Goal: Transaction & Acquisition: Purchase product/service

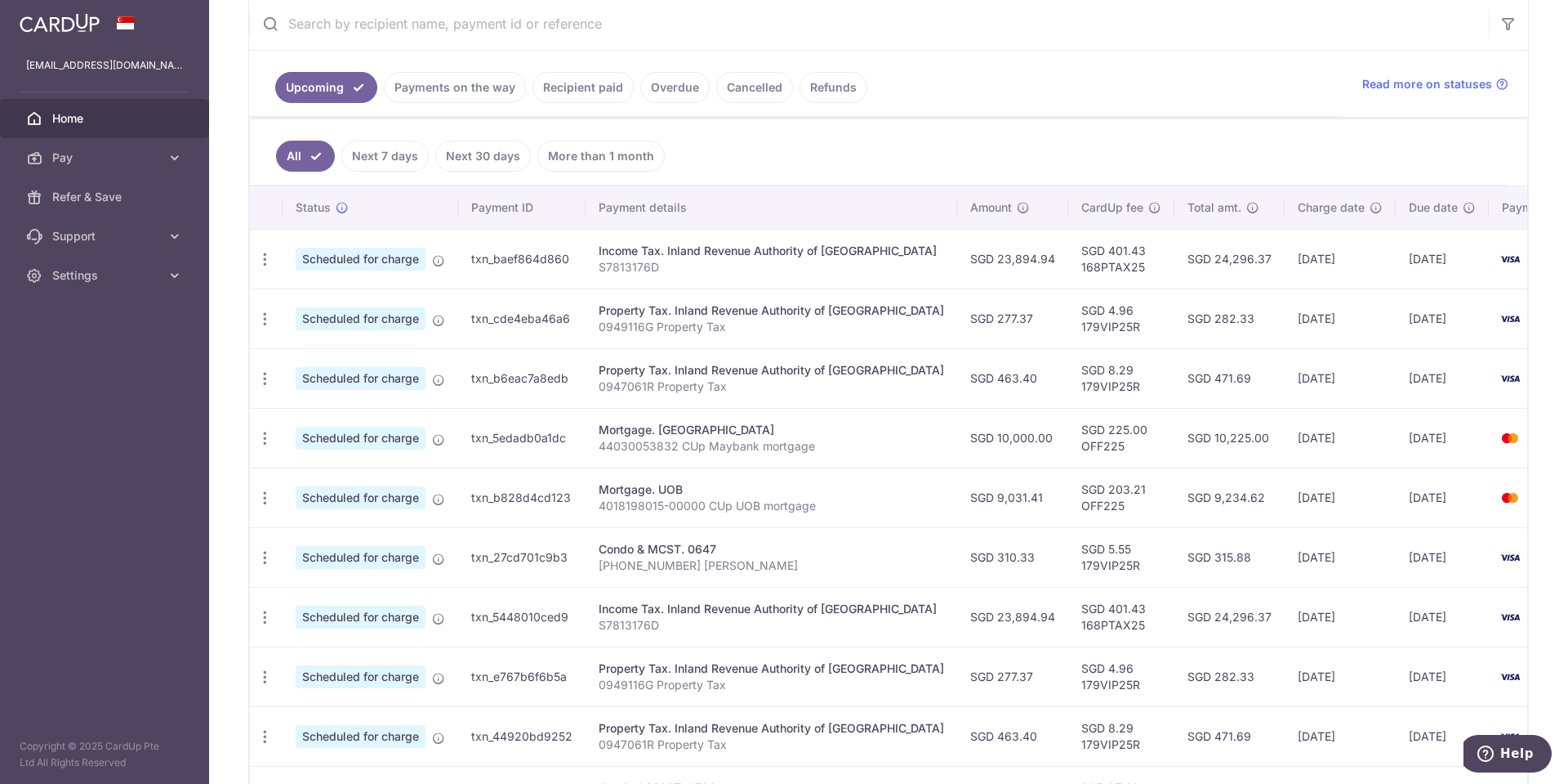
scroll to position [326, 0]
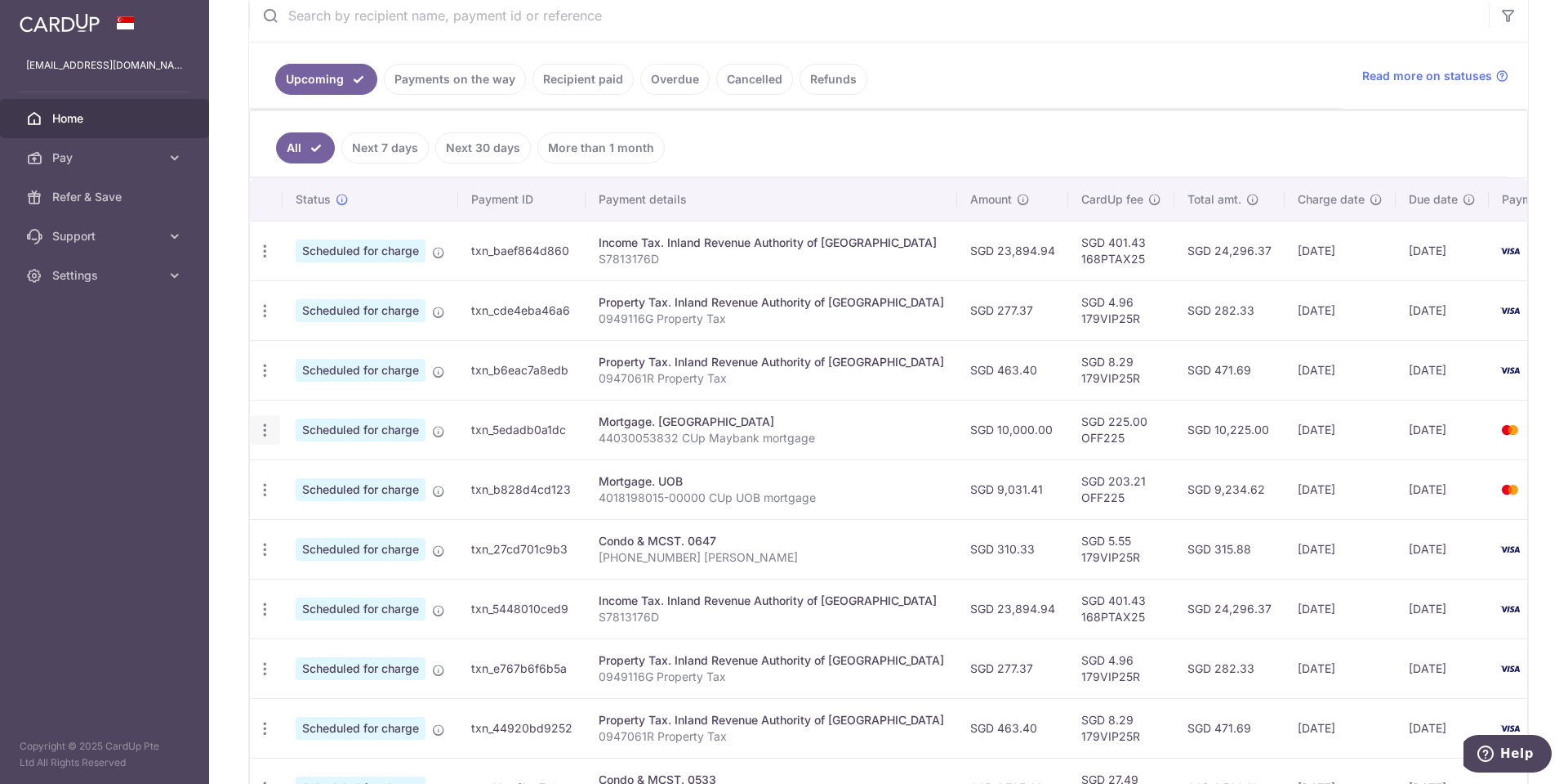
click at [270, 433] on icon "button" at bounding box center [265, 430] width 17 height 17
click at [348, 474] on span "Update payment" at bounding box center [351, 475] width 111 height 19
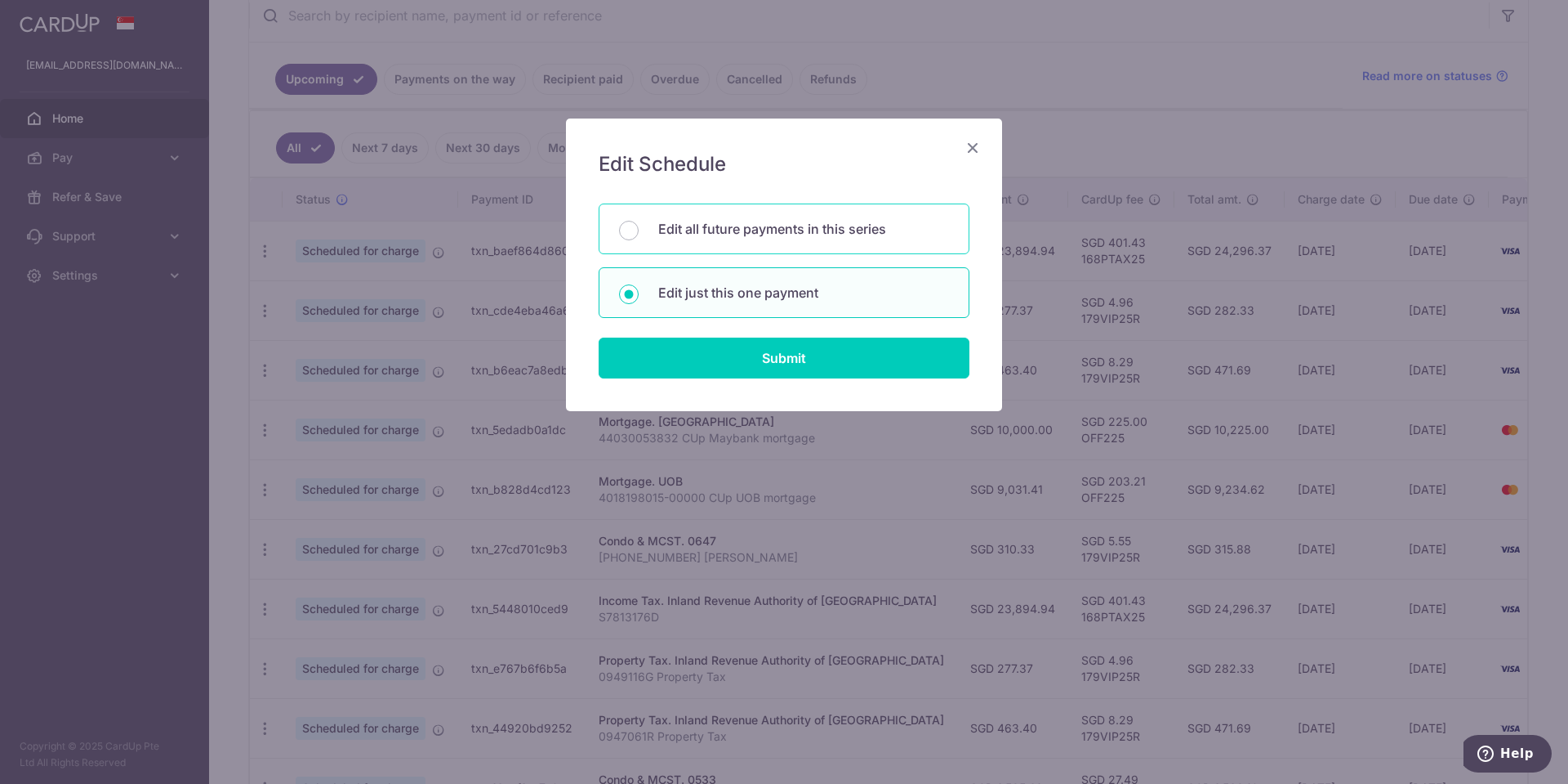
click at [711, 231] on p "Edit all future payments in this series" at bounding box center [803, 228] width 290 height 19
click at [639, 231] on input "Edit all future payments in this series" at bounding box center [629, 230] width 19 height 19
radio input "true"
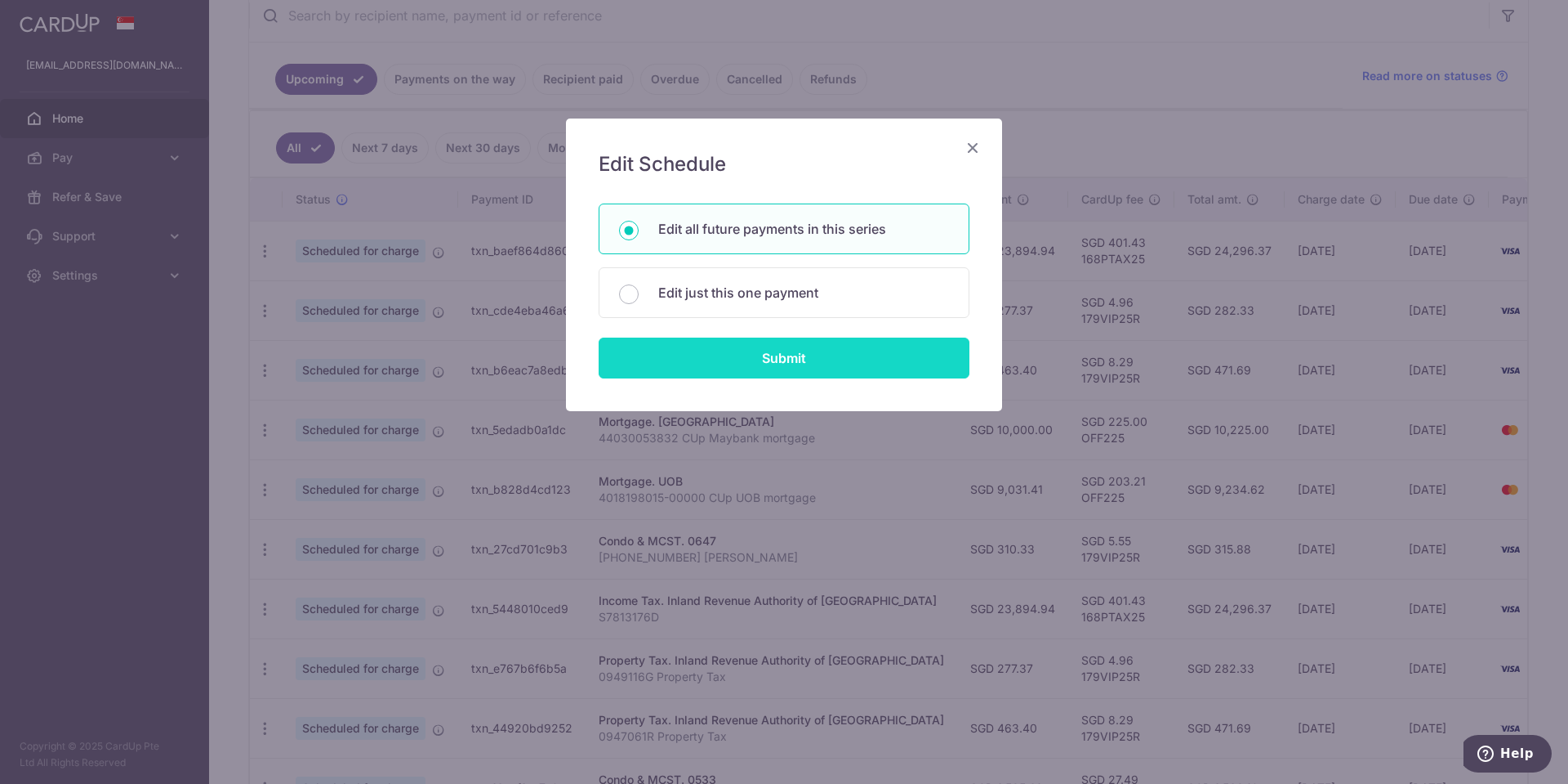
click at [810, 354] on input "Submit" at bounding box center [784, 358] width 371 height 41
radio input "true"
type input "10,000.00"
type input "44030053832 CUp Maybank mortgage"
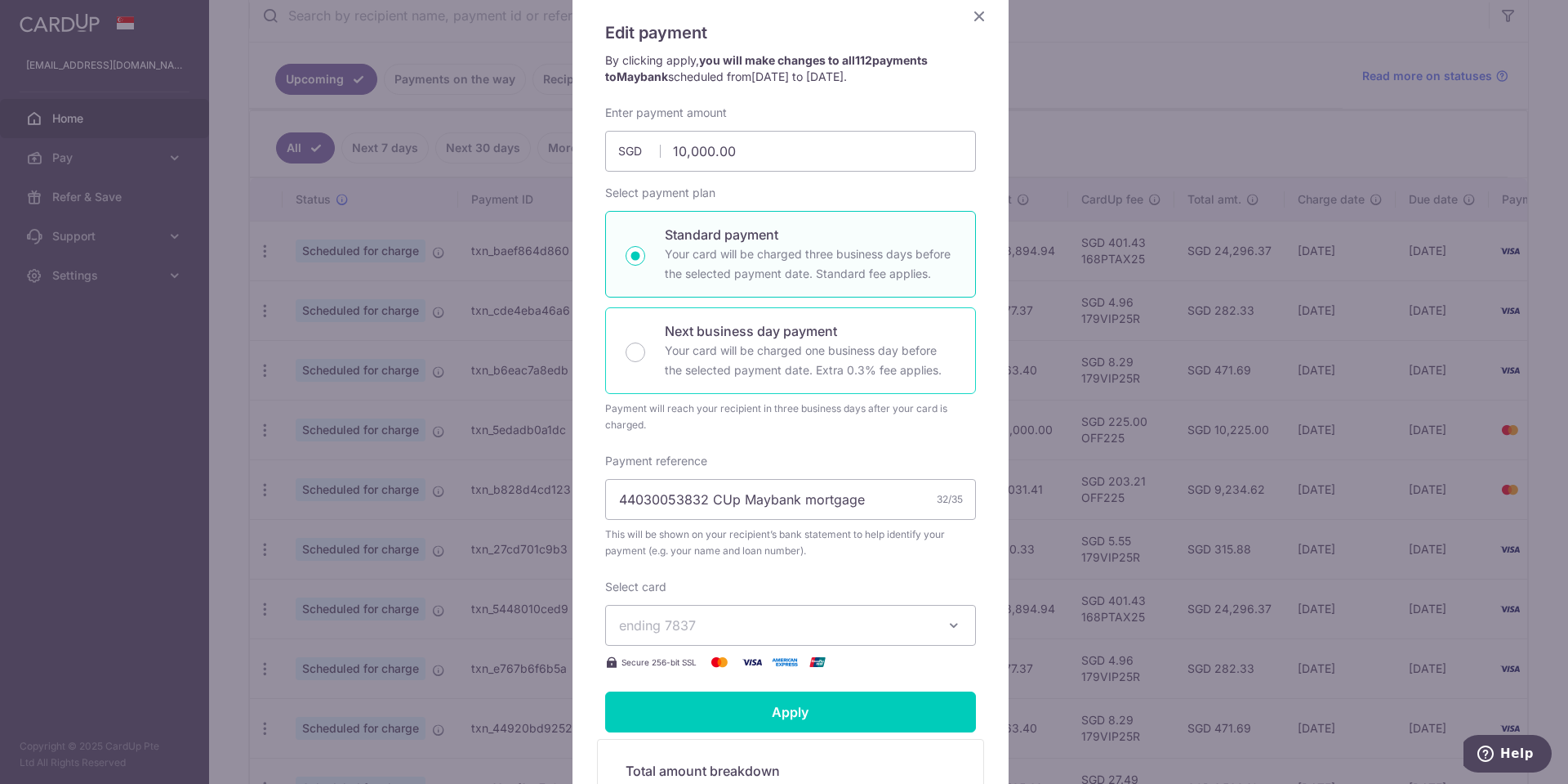
scroll to position [0, 0]
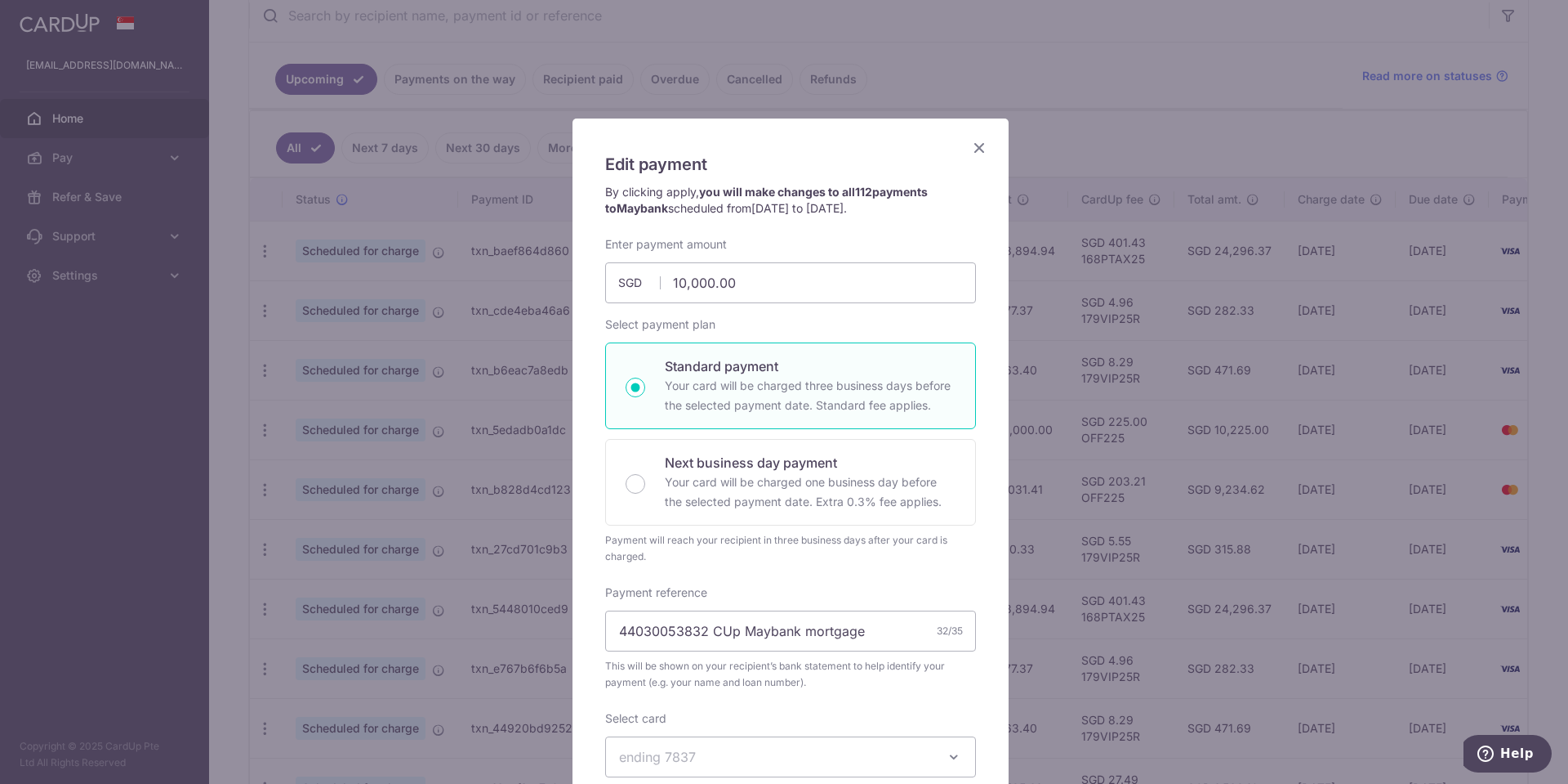
click at [976, 143] on icon "Close" at bounding box center [979, 147] width 19 height 20
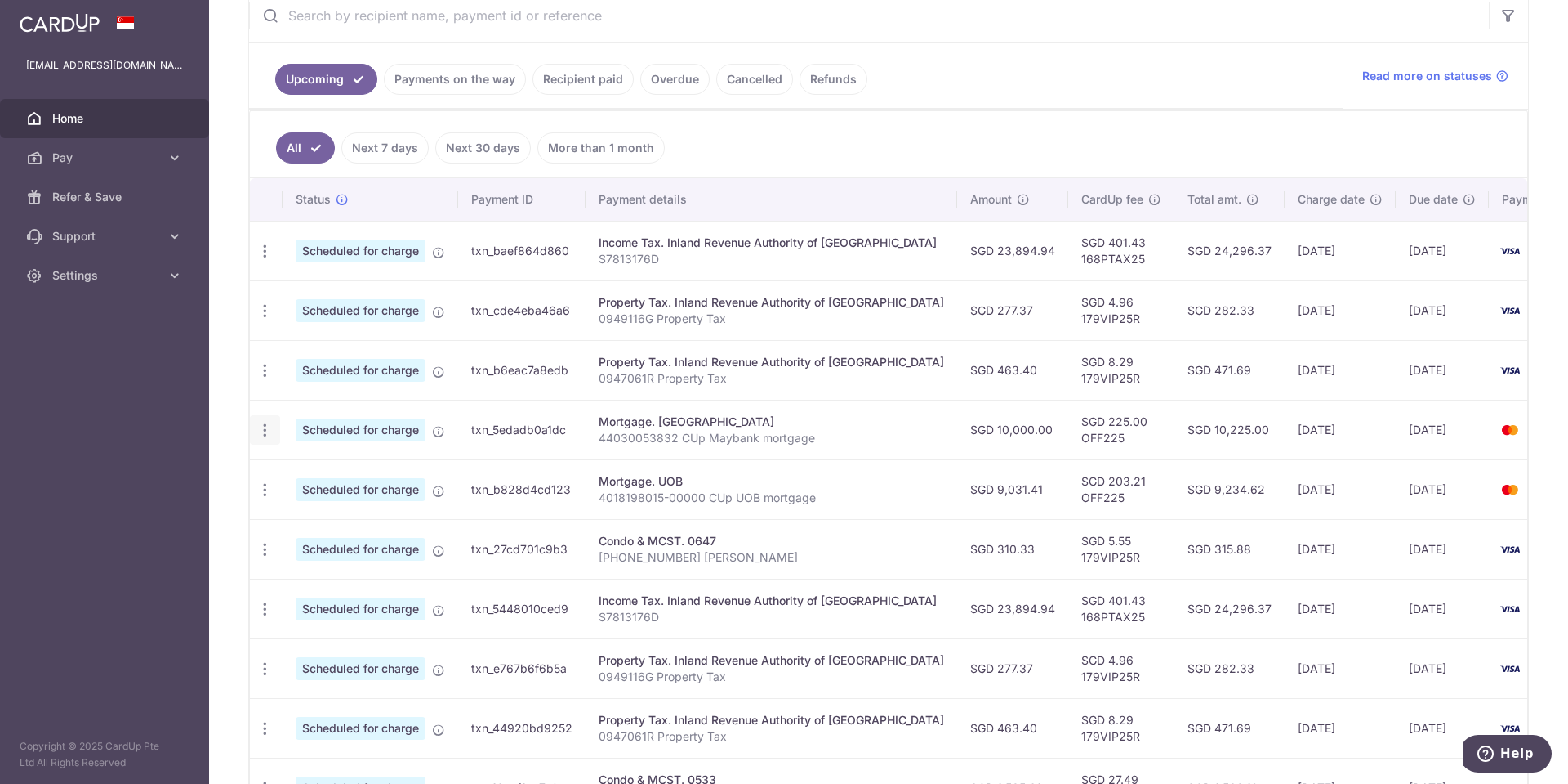
click at [265, 429] on icon "button" at bounding box center [265, 430] width 17 height 17
click at [367, 475] on span "Update payment" at bounding box center [351, 475] width 111 height 19
radio input "true"
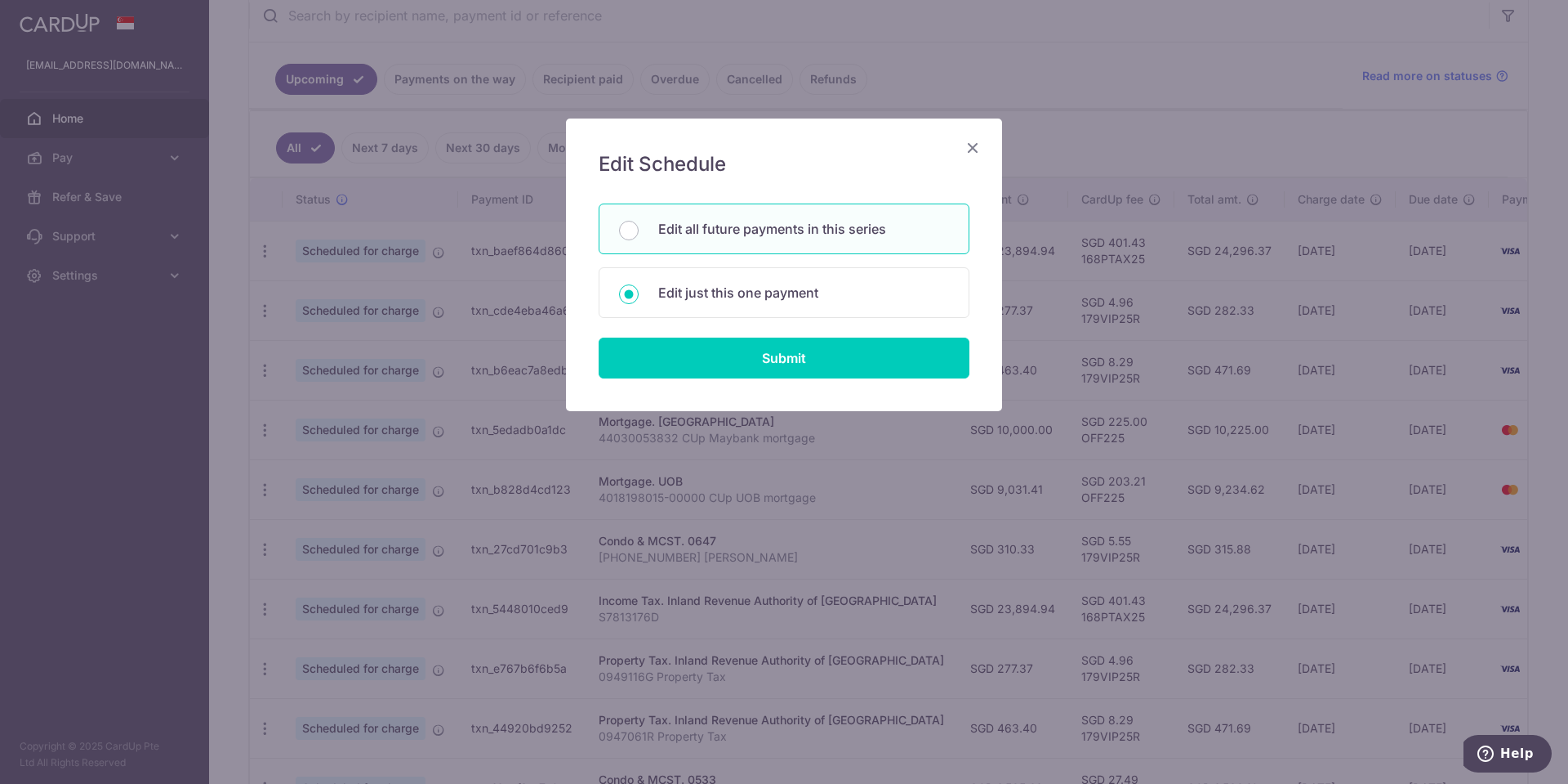
click at [799, 232] on p "Edit all future payments in this series" at bounding box center [803, 228] width 290 height 19
click at [639, 232] on input "Edit all future payments in this series" at bounding box center [629, 230] width 19 height 19
radio input "true"
click at [801, 358] on input "Submit" at bounding box center [784, 358] width 371 height 41
radio input "true"
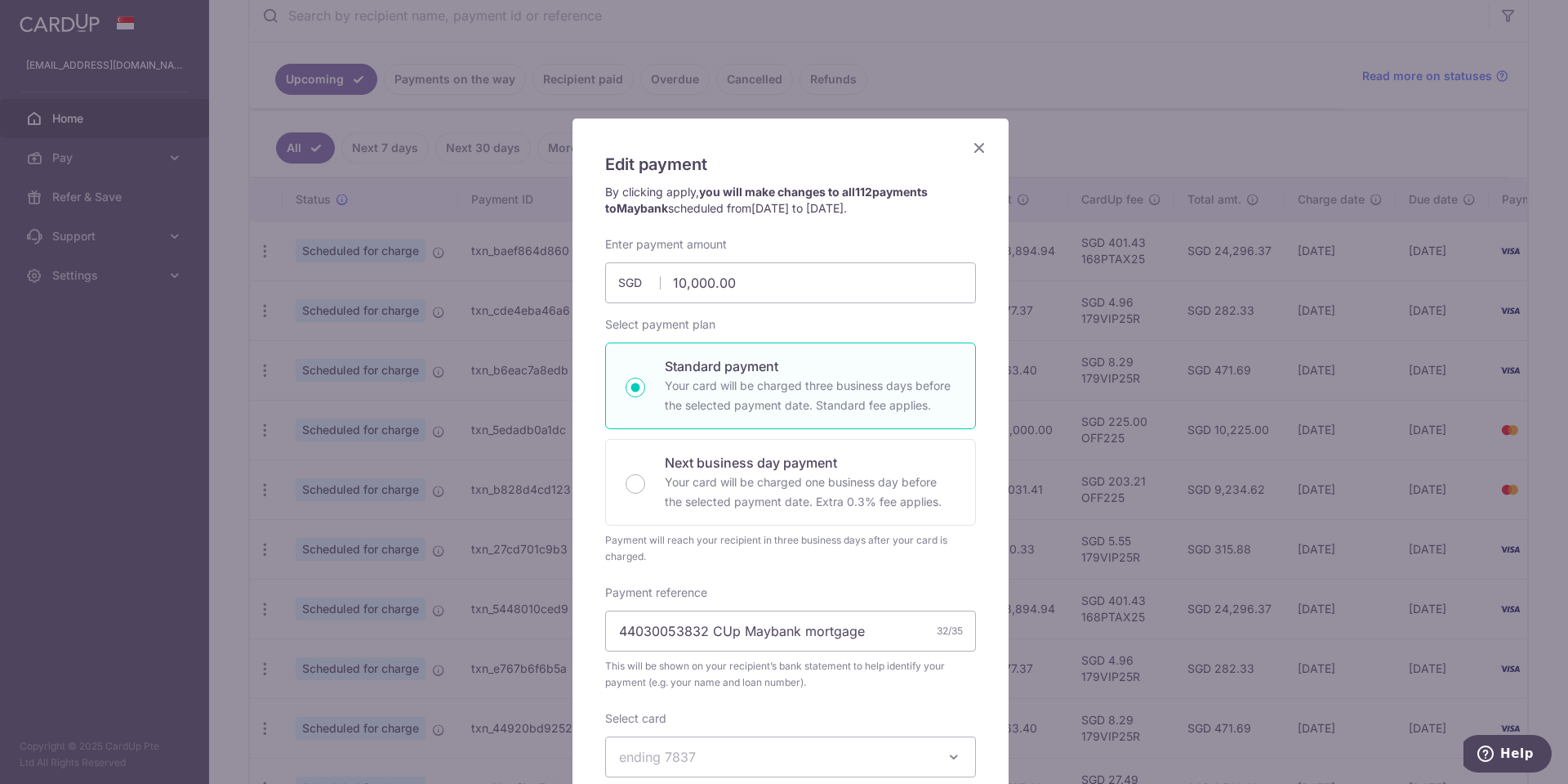
click at [972, 148] on icon "Close" at bounding box center [979, 147] width 19 height 20
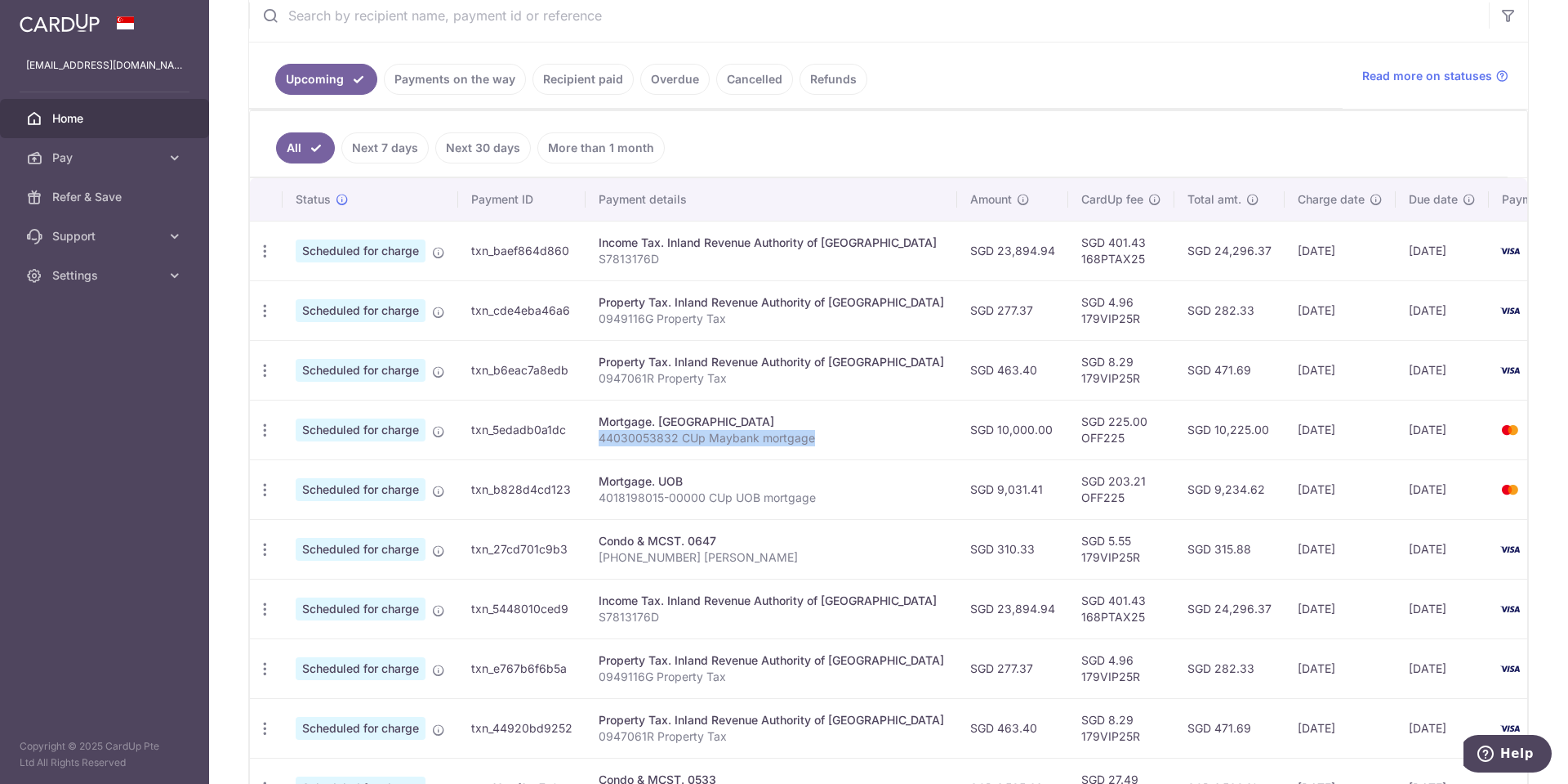
drag, startPoint x: 597, startPoint y: 437, endPoint x: 815, endPoint y: 441, distance: 218.0
click at [815, 441] on p "44030053832 CUp Maybank mortgage" at bounding box center [771, 437] width 346 height 17
copy p "44030053832 CUp Maybank mortgage"
drag, startPoint x: 938, startPoint y: 435, endPoint x: 998, endPoint y: 441, distance: 60.3
click at [998, 441] on td "SGD 10,000.00" at bounding box center [1013, 428] width 111 height 59
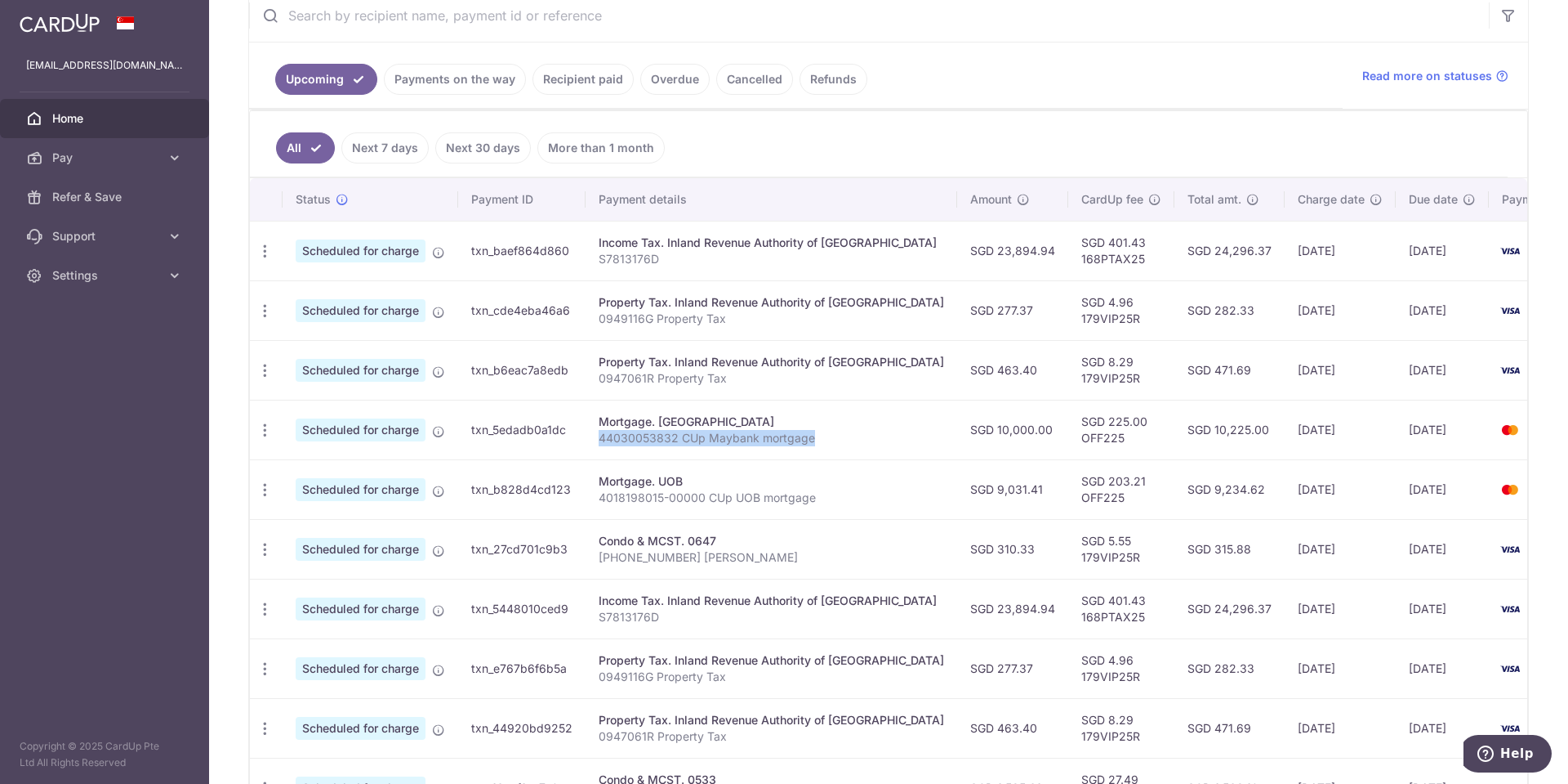
drag, startPoint x: 912, startPoint y: 429, endPoint x: 1002, endPoint y: 429, distance: 90.0
click at [1002, 429] on td "SGD 10,000.00" at bounding box center [1013, 428] width 111 height 59
copy td "SGD 10,000.00"
drag, startPoint x: 1019, startPoint y: 439, endPoint x: 1071, endPoint y: 445, distance: 52.3
click at [1071, 445] on td "SGD 225.00 OFF225" at bounding box center [1120, 428] width 106 height 59
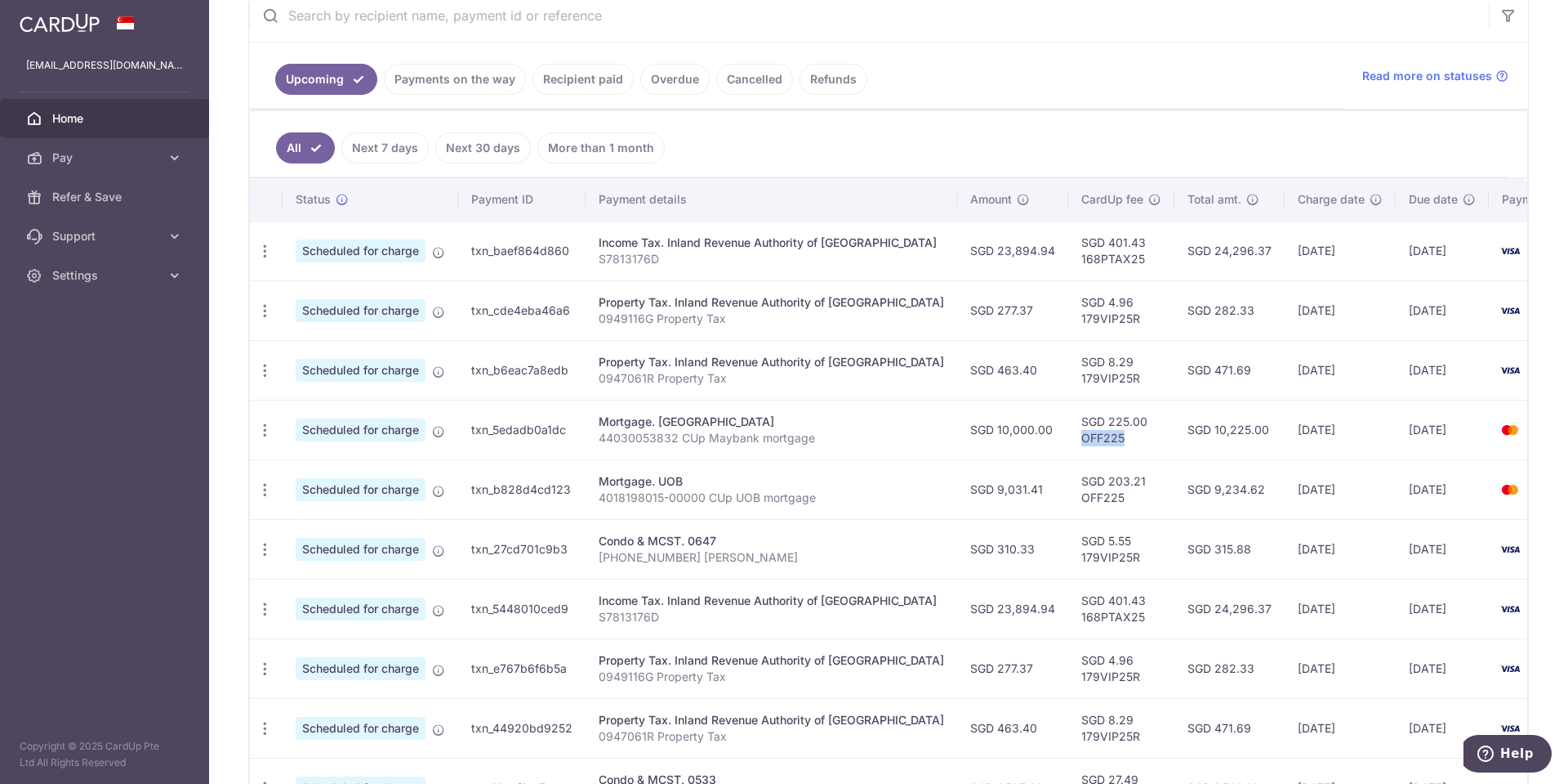
copy td "OFF225"
click at [279, 431] on div "Update payment Cancel payment" at bounding box center [264, 429] width 30 height 30
click at [258, 439] on div "Update payment Cancel payment" at bounding box center [264, 429] width 30 height 30
click at [266, 434] on icon "button" at bounding box center [265, 430] width 17 height 17
click at [338, 473] on span "Update payment" at bounding box center [351, 475] width 111 height 19
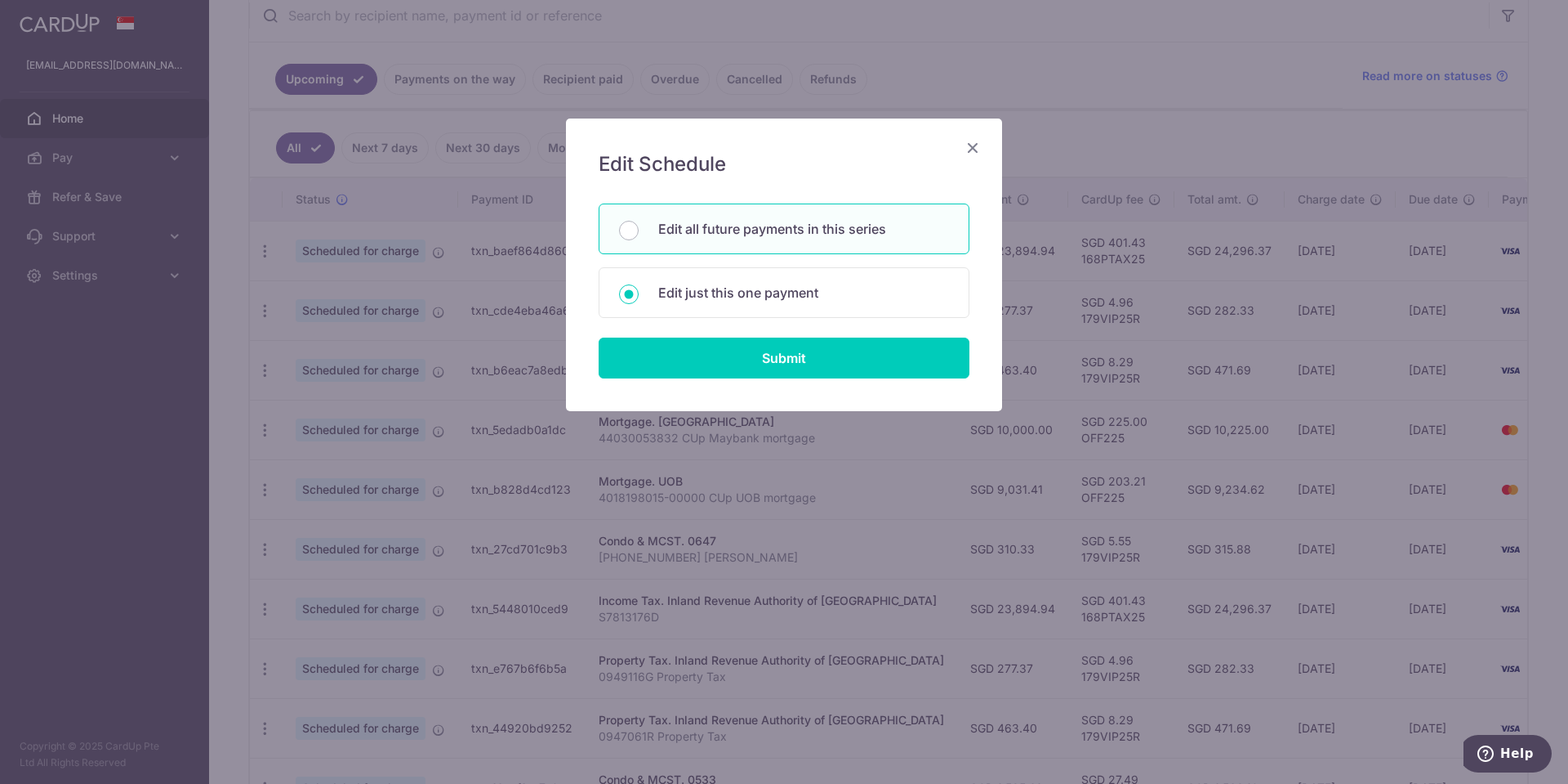
click at [814, 242] on div "Edit all future payments in this series" at bounding box center [784, 228] width 371 height 51
radio input "true"
click at [810, 361] on input "Submit" at bounding box center [784, 358] width 371 height 41
radio input "true"
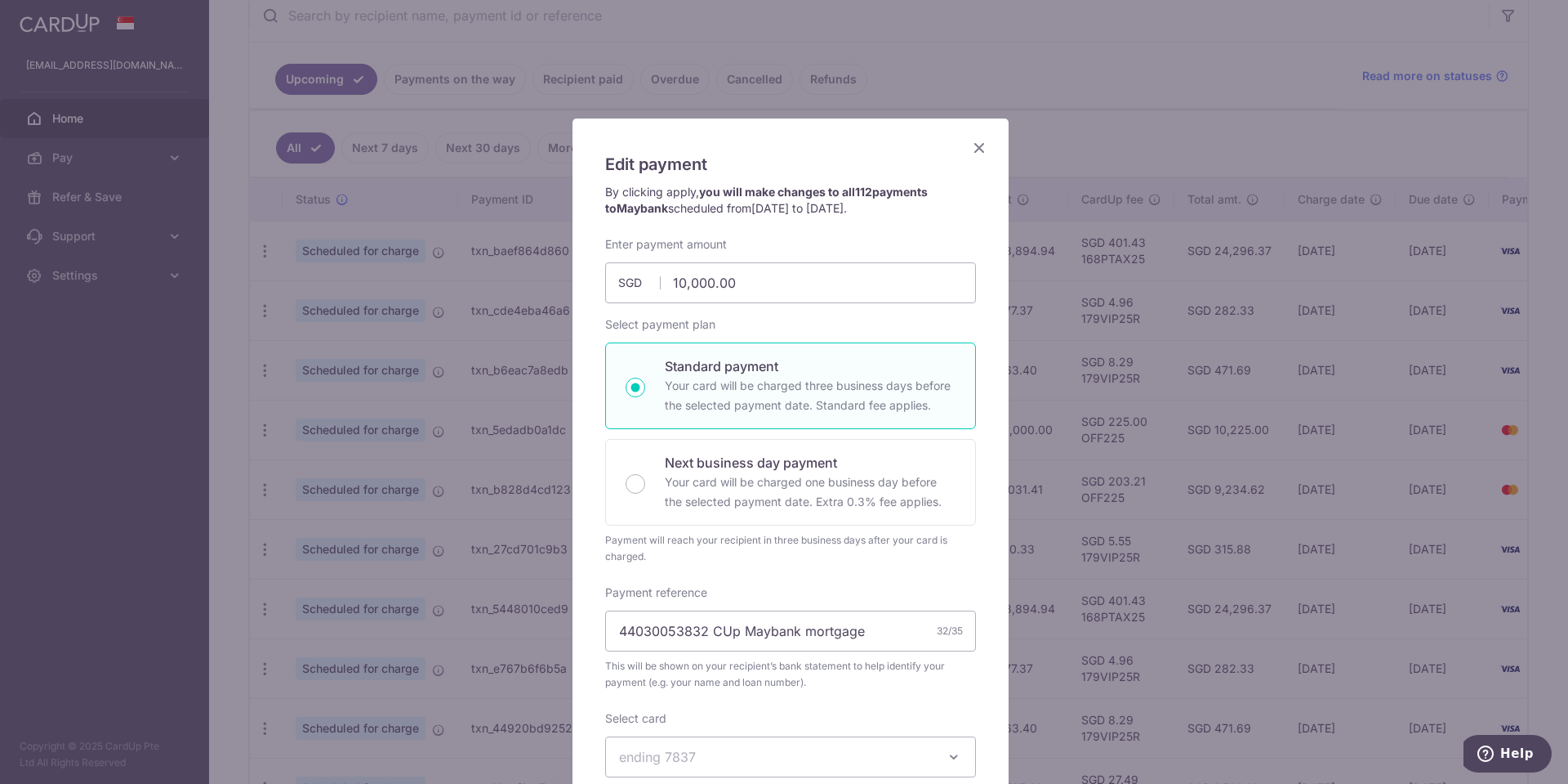
click at [751, 211] on span "30/09/2025 to 30/12/2034" at bounding box center [797, 208] width 92 height 14
drag, startPoint x: 743, startPoint y: 210, endPoint x: 804, endPoint y: 210, distance: 61.0
click at [804, 210] on span "30/09/2025 to 30/12/2034" at bounding box center [797, 208] width 92 height 14
copy span "[DATE]"
drag, startPoint x: 836, startPoint y: 239, endPoint x: 834, endPoint y: 228, distance: 11.2
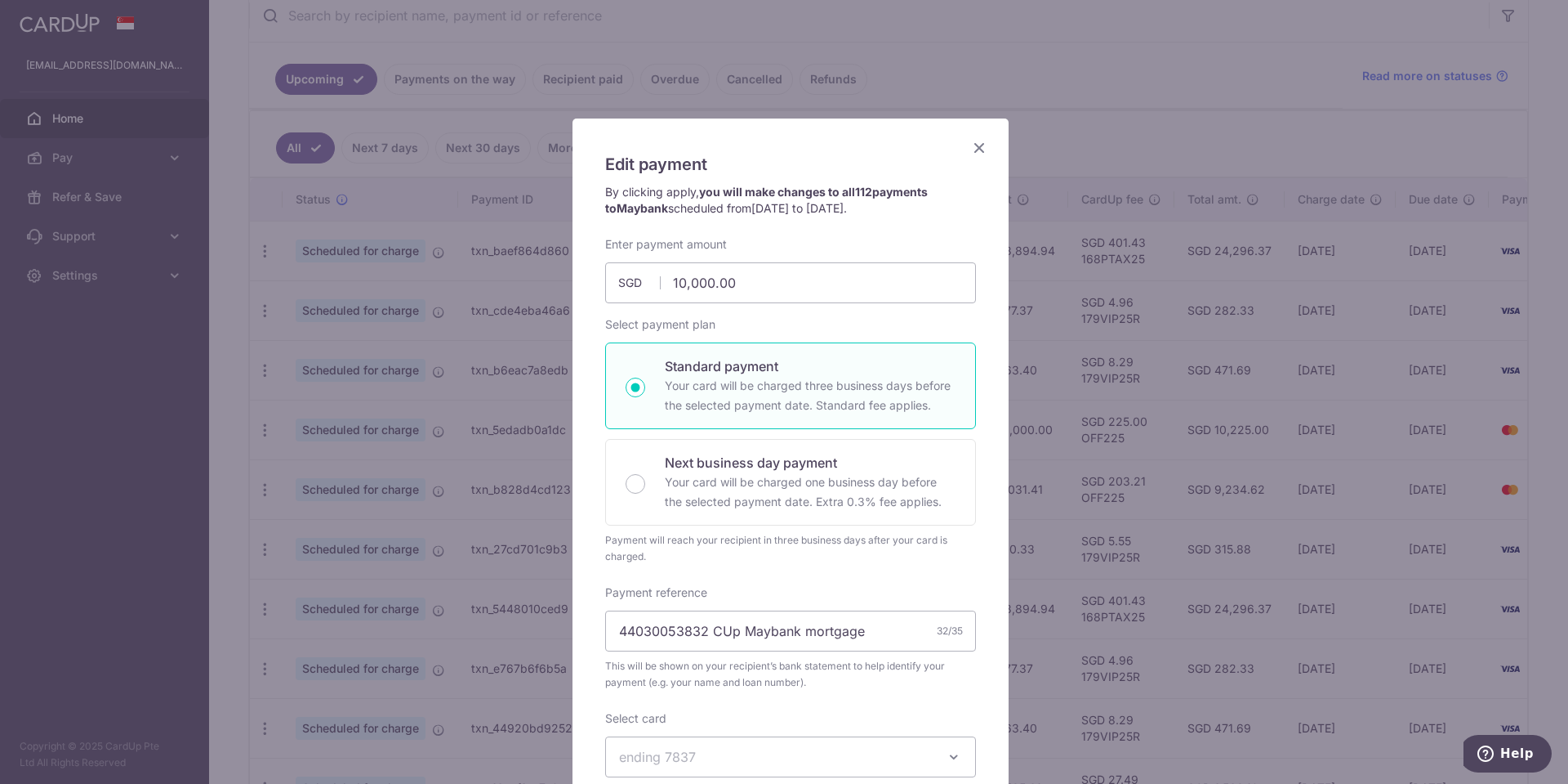
click at [836, 239] on div "Enter payment amount 10,000.00 10000.00 SGD To change the payment amount, pleas…" at bounding box center [790, 269] width 371 height 67
drag, startPoint x: 825, startPoint y: 206, endPoint x: 885, endPoint y: 206, distance: 60.0
click at [885, 206] on p "By clicking apply, you will make changes to all 112 payments to Maybank schedul…" at bounding box center [790, 200] width 371 height 33
copy span "30/12/2034"
drag, startPoint x: 977, startPoint y: 152, endPoint x: 1006, endPoint y: 166, distance: 32.2
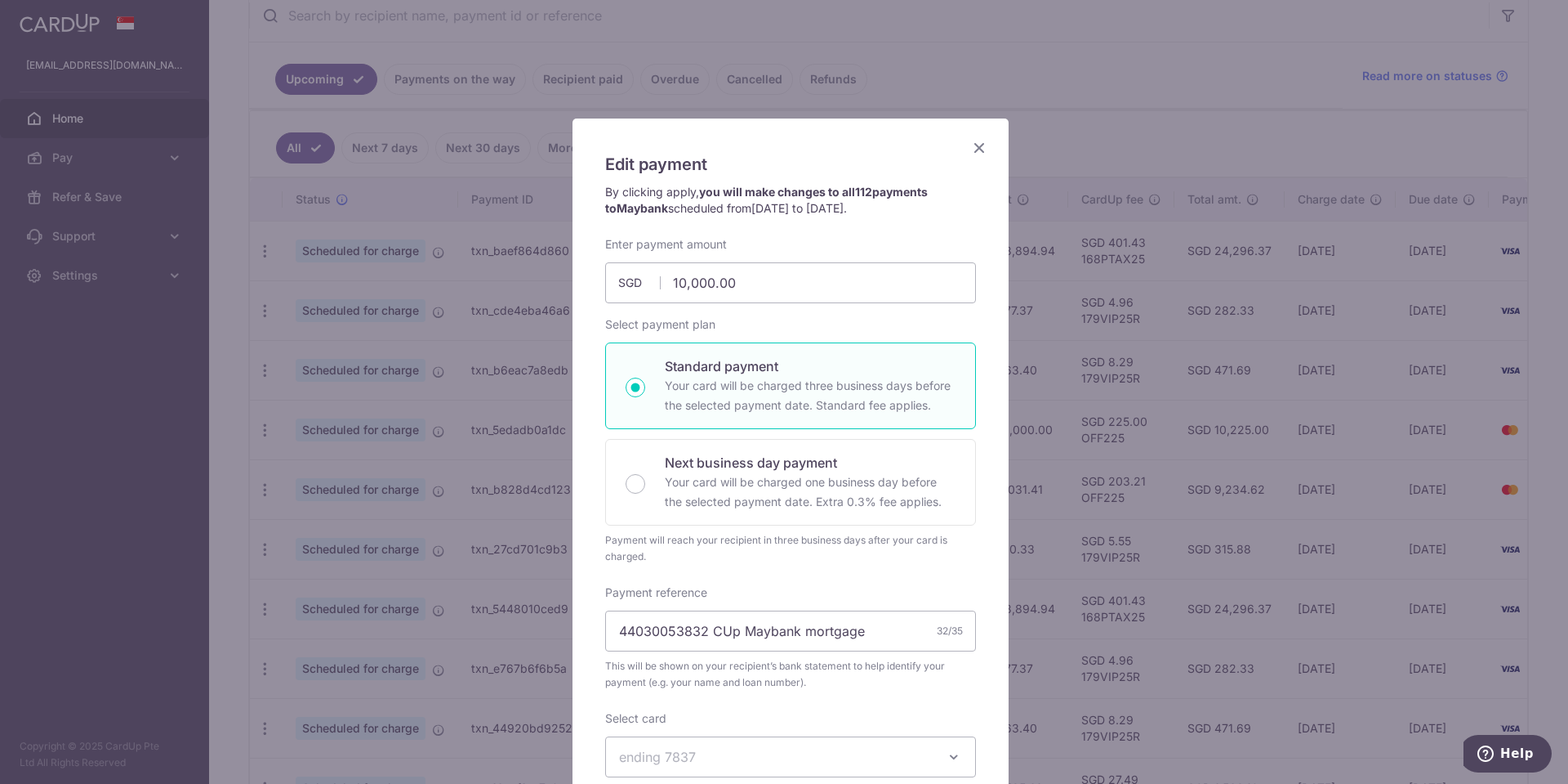
click at [977, 152] on icon "Close" at bounding box center [979, 147] width 19 height 20
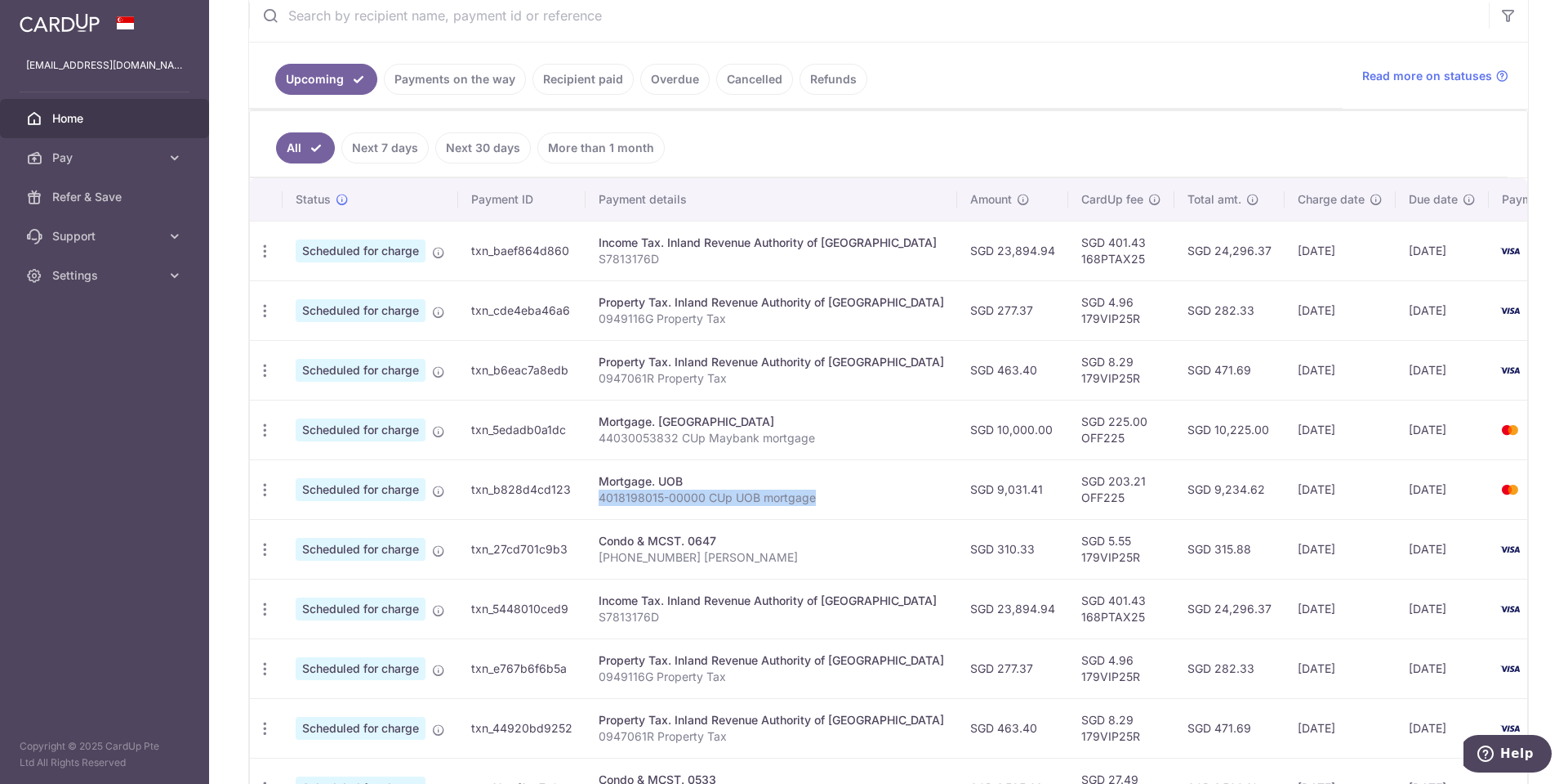
drag, startPoint x: 597, startPoint y: 494, endPoint x: 813, endPoint y: 491, distance: 216.0
click at [813, 491] on p "4018198015-00000 CUp UOB mortgage" at bounding box center [771, 497] width 346 height 17
copy p "4018198015-00000 CUp UOB mortgage"
click at [958, 487] on td "SGD 9,031.41" at bounding box center [1013, 489] width 111 height 59
drag, startPoint x: 912, startPoint y: 490, endPoint x: 985, endPoint y: 488, distance: 73.0
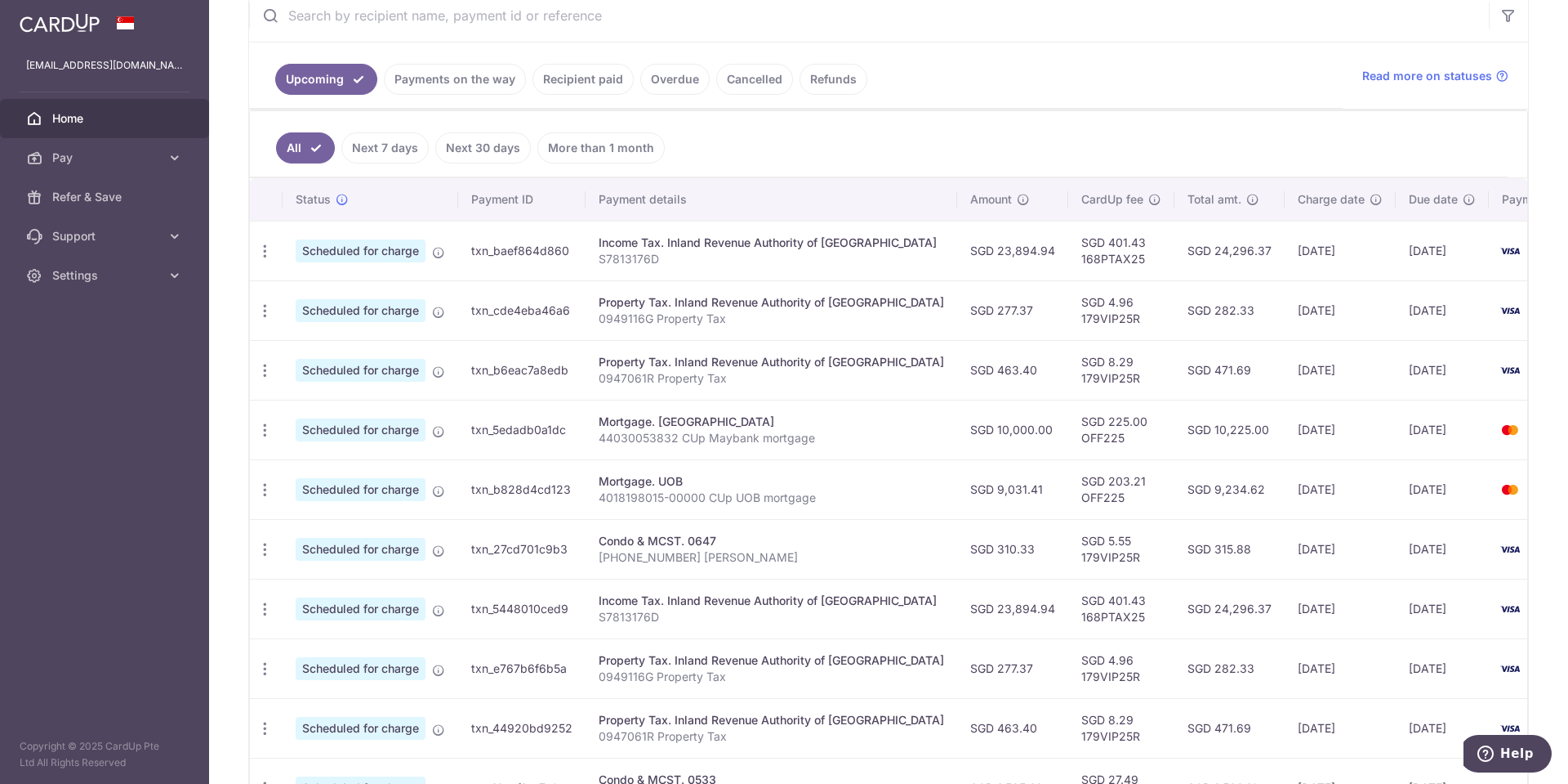
click at [985, 488] on td "SGD 9,031.41" at bounding box center [1013, 489] width 111 height 59
copy td "SGD 9,031.41"
click at [268, 494] on icon "button" at bounding box center [265, 490] width 17 height 17
click at [341, 541] on span "Update payment" at bounding box center [351, 534] width 111 height 19
radio input "true"
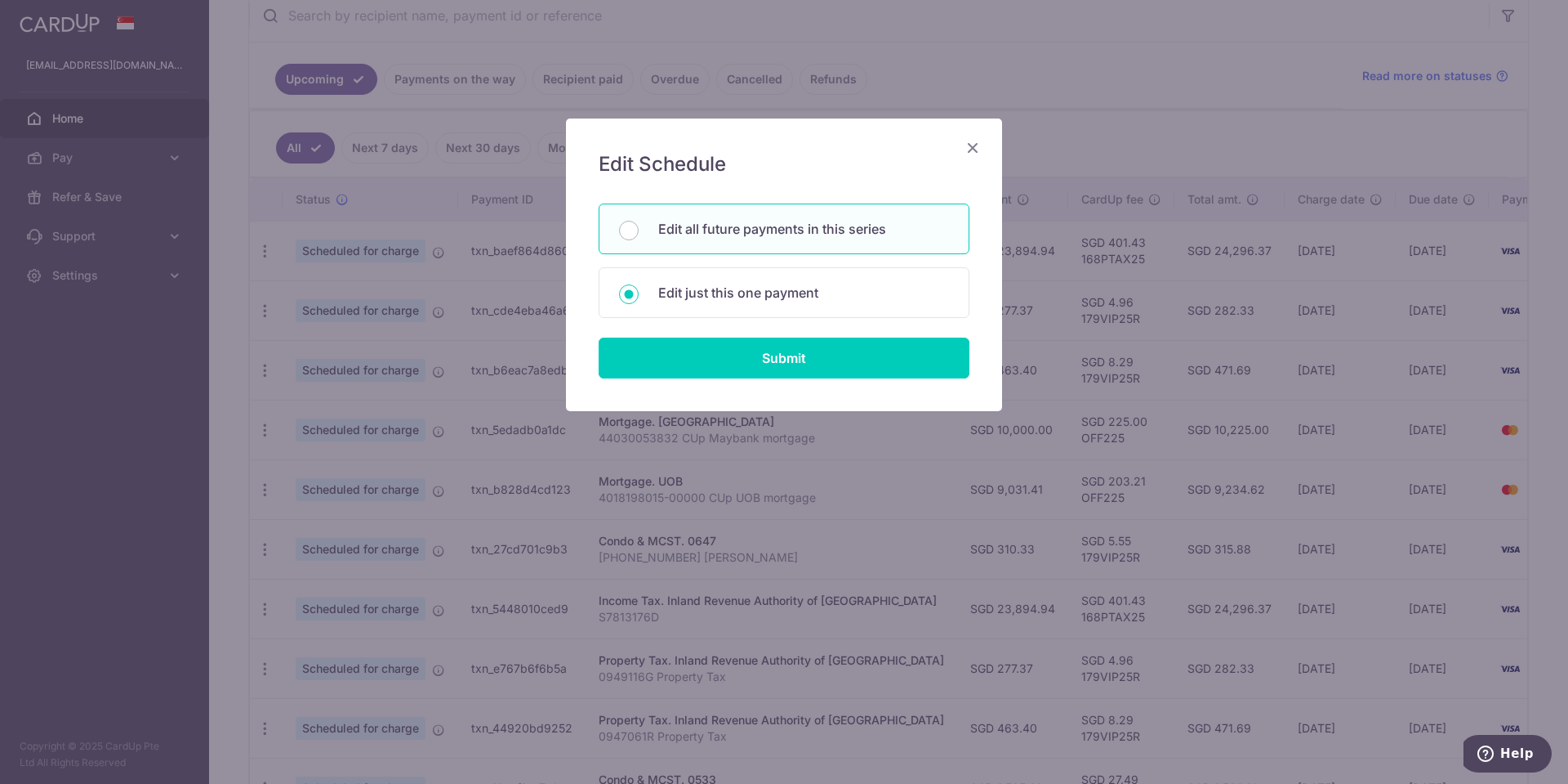
click at [729, 233] on p "Edit all future payments in this series" at bounding box center [803, 228] width 290 height 19
click at [639, 233] on input "Edit all future payments in this series" at bounding box center [629, 230] width 19 height 19
radio input "true"
click at [741, 363] on input "Submit" at bounding box center [784, 358] width 371 height 41
type input "9,031.41"
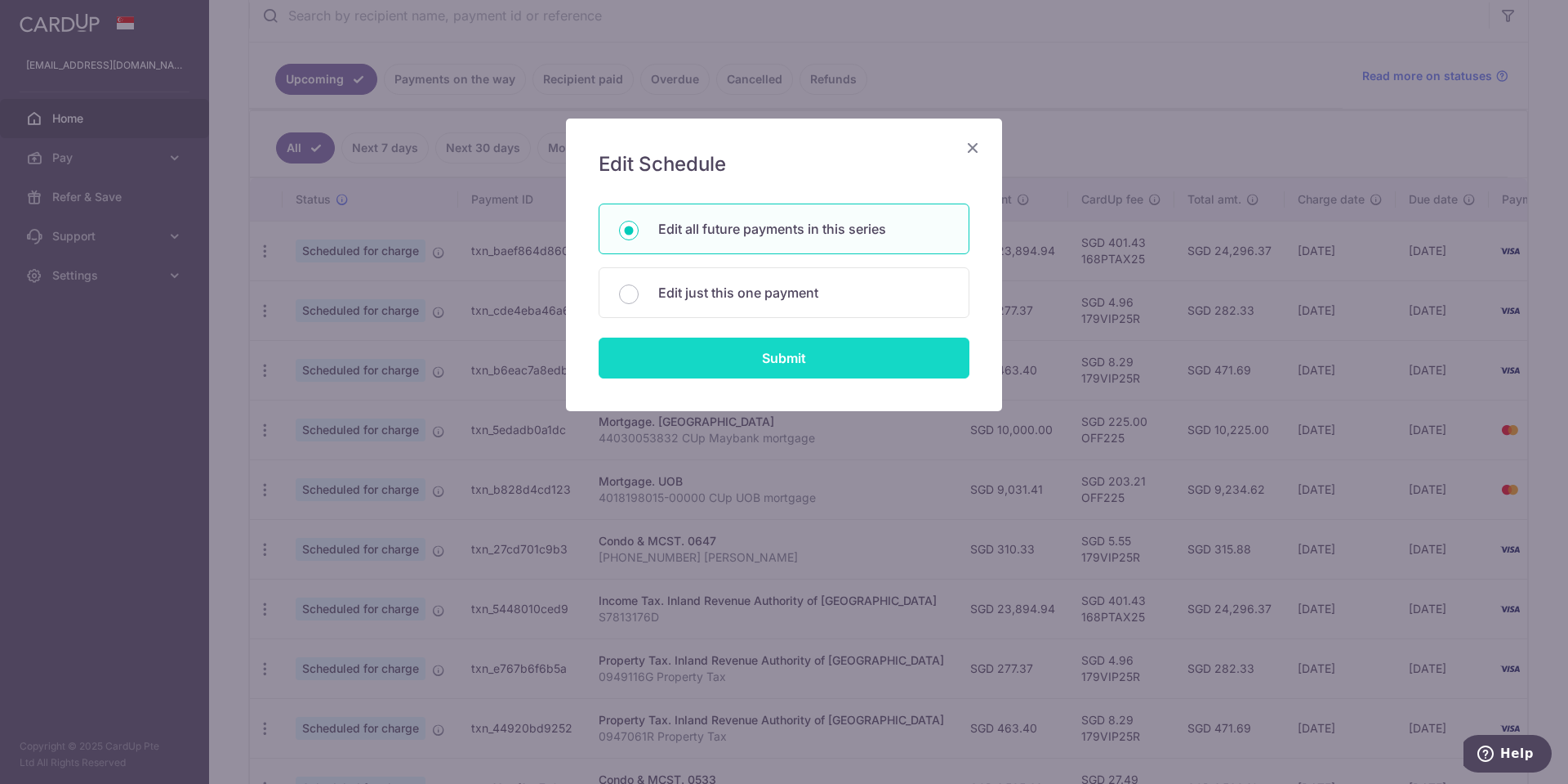
radio input "true"
type input "4018198015-00000 CUp UOB mortgage"
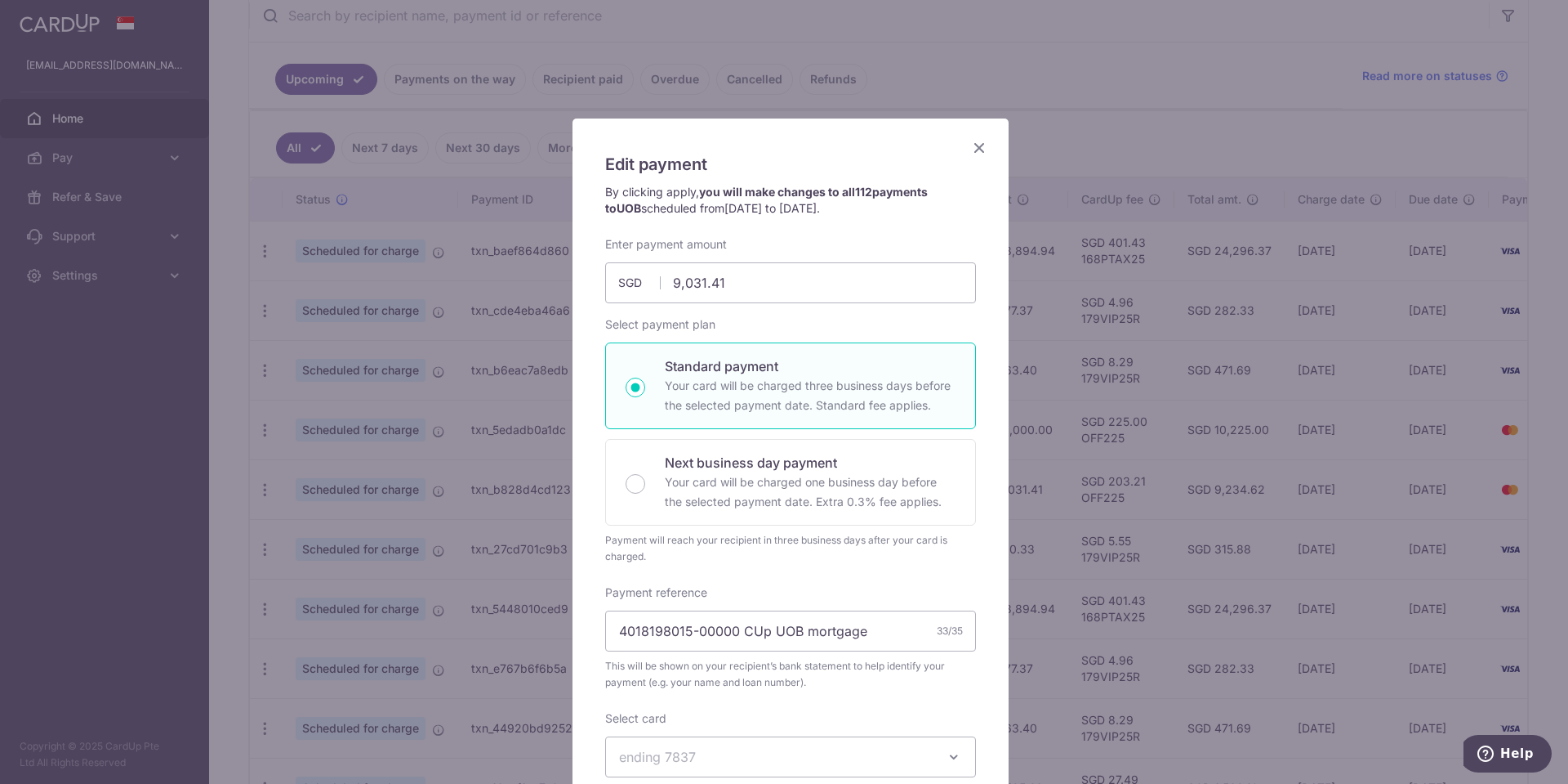
click at [978, 140] on icon "Close" at bounding box center [979, 147] width 19 height 20
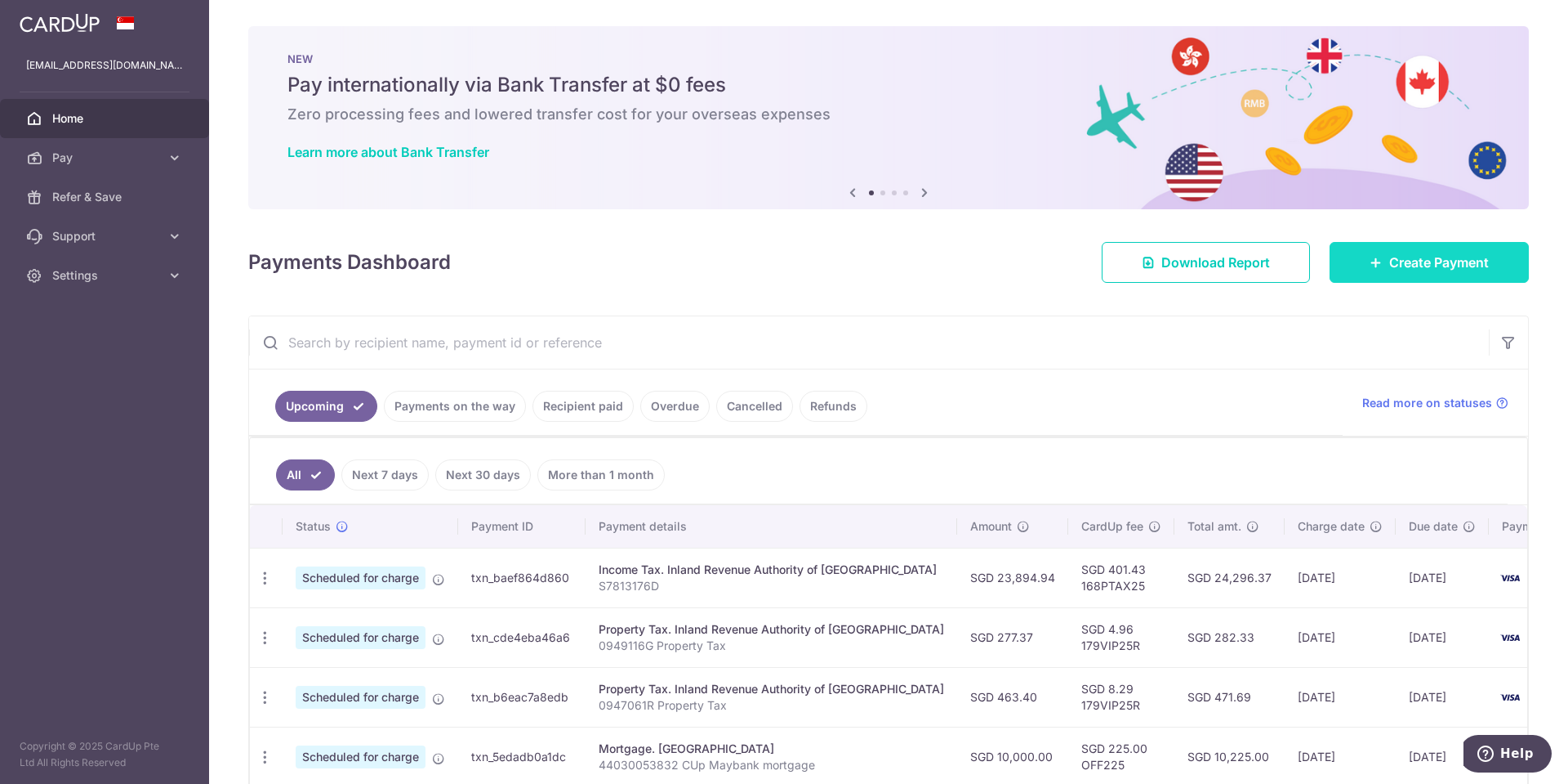
click at [1422, 267] on span "Create Payment" at bounding box center [1439, 262] width 100 height 19
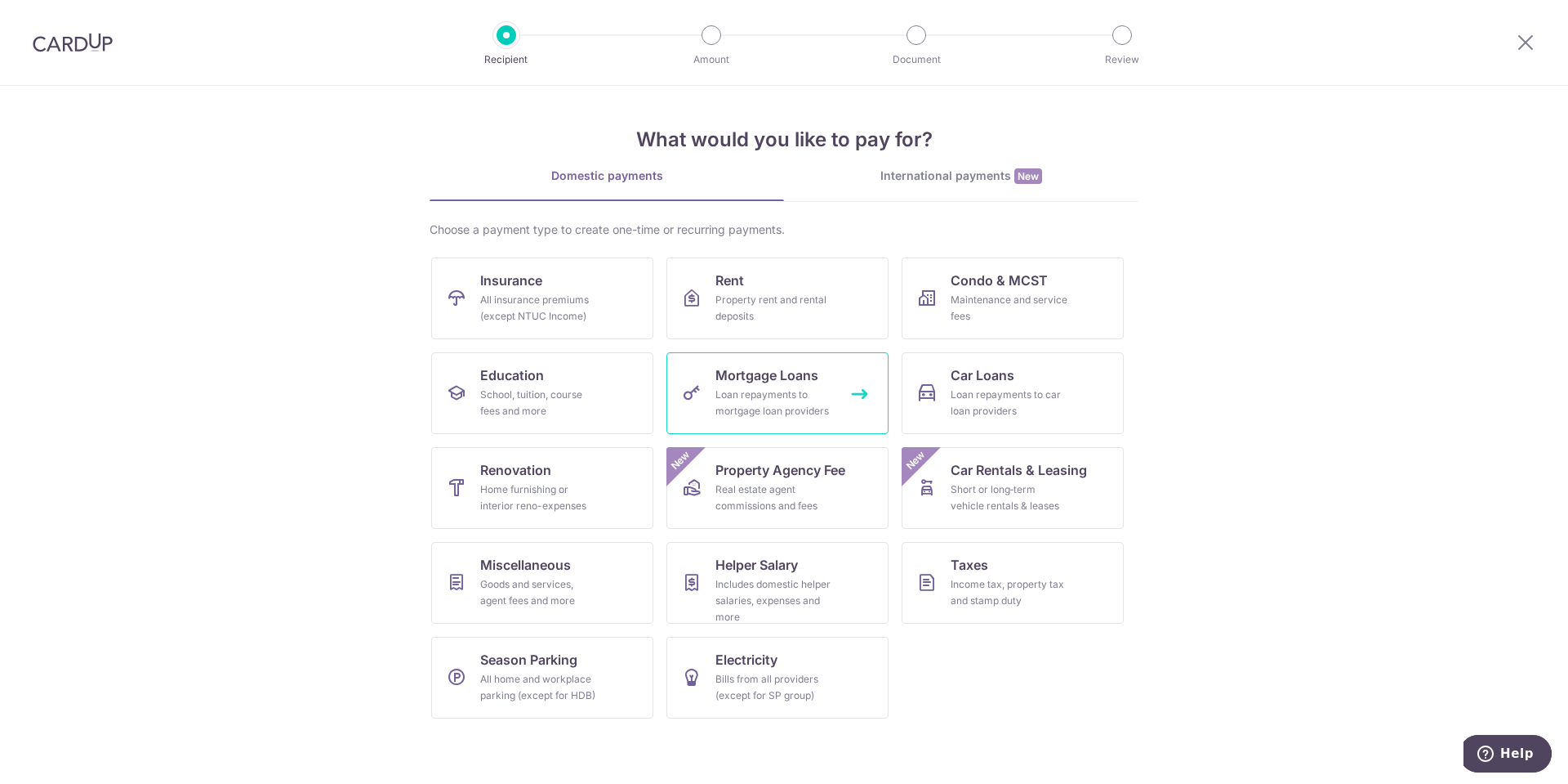
click at [781, 389] on div "Loan repayments to mortgage loan providers" at bounding box center [774, 403] width 117 height 33
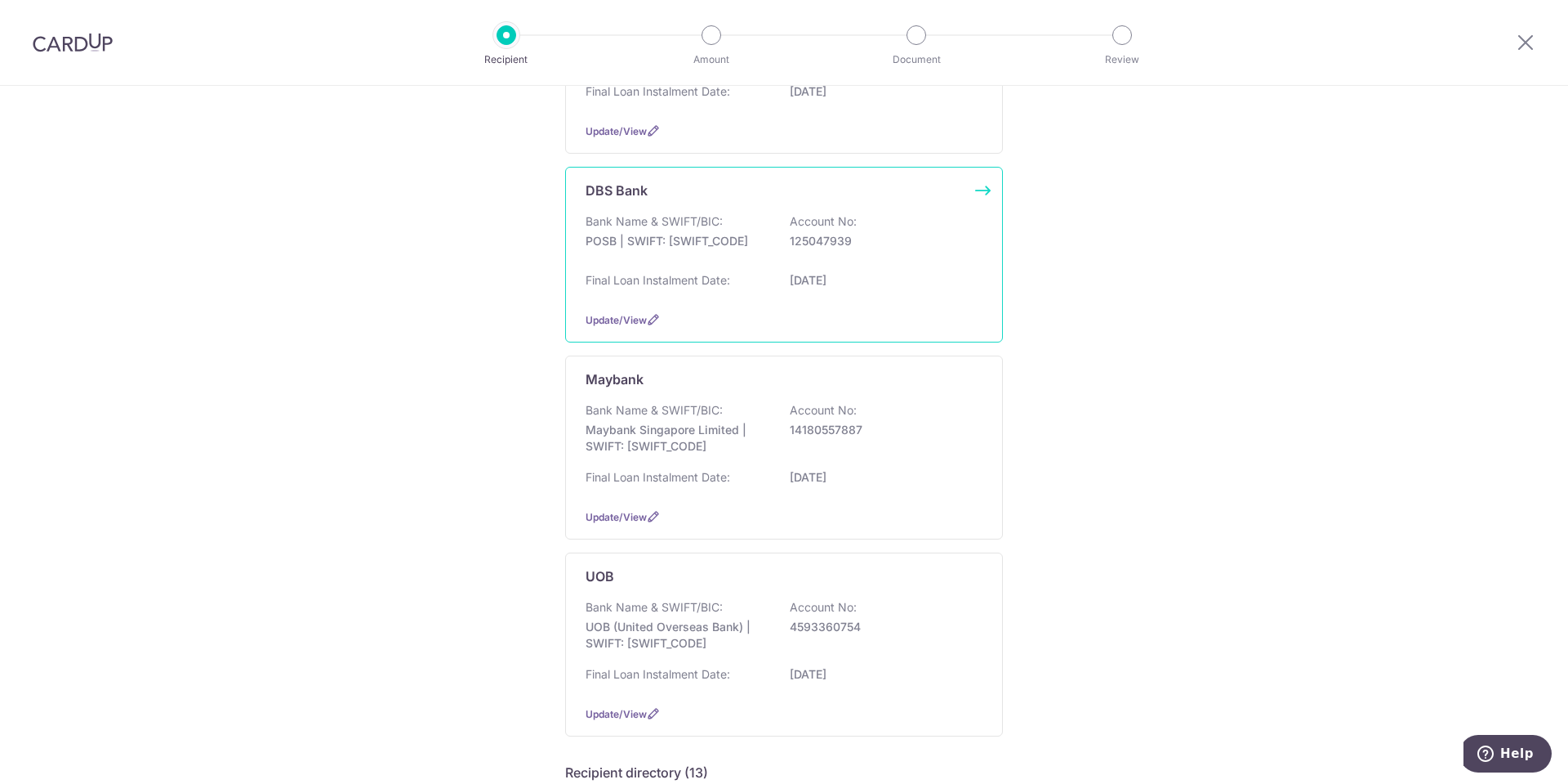
scroll to position [409, 0]
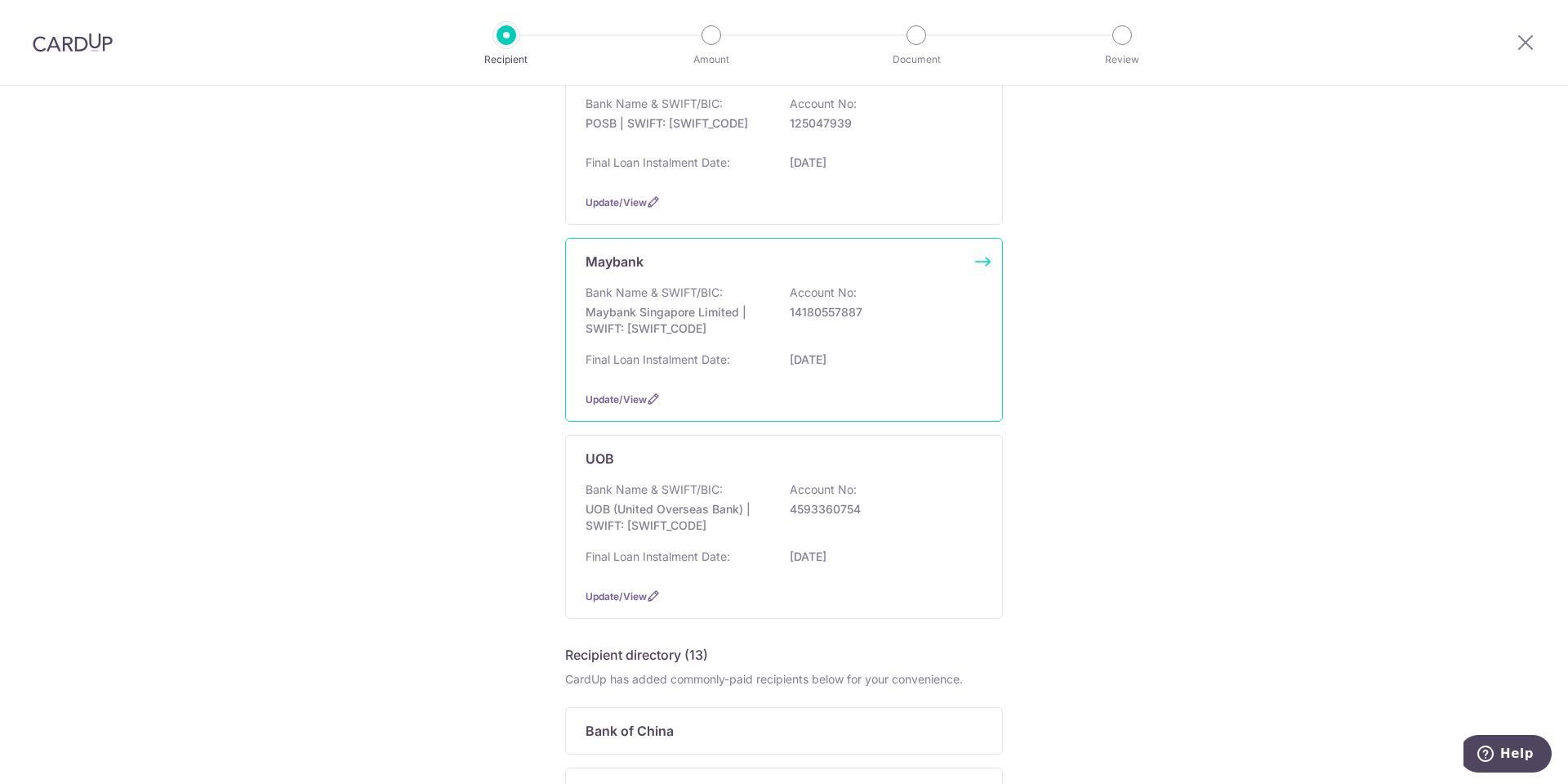
click at [682, 321] on p "Maybank Singapore Limited | SWIFT: [SWIFT_CODE]" at bounding box center [677, 321] width 183 height 33
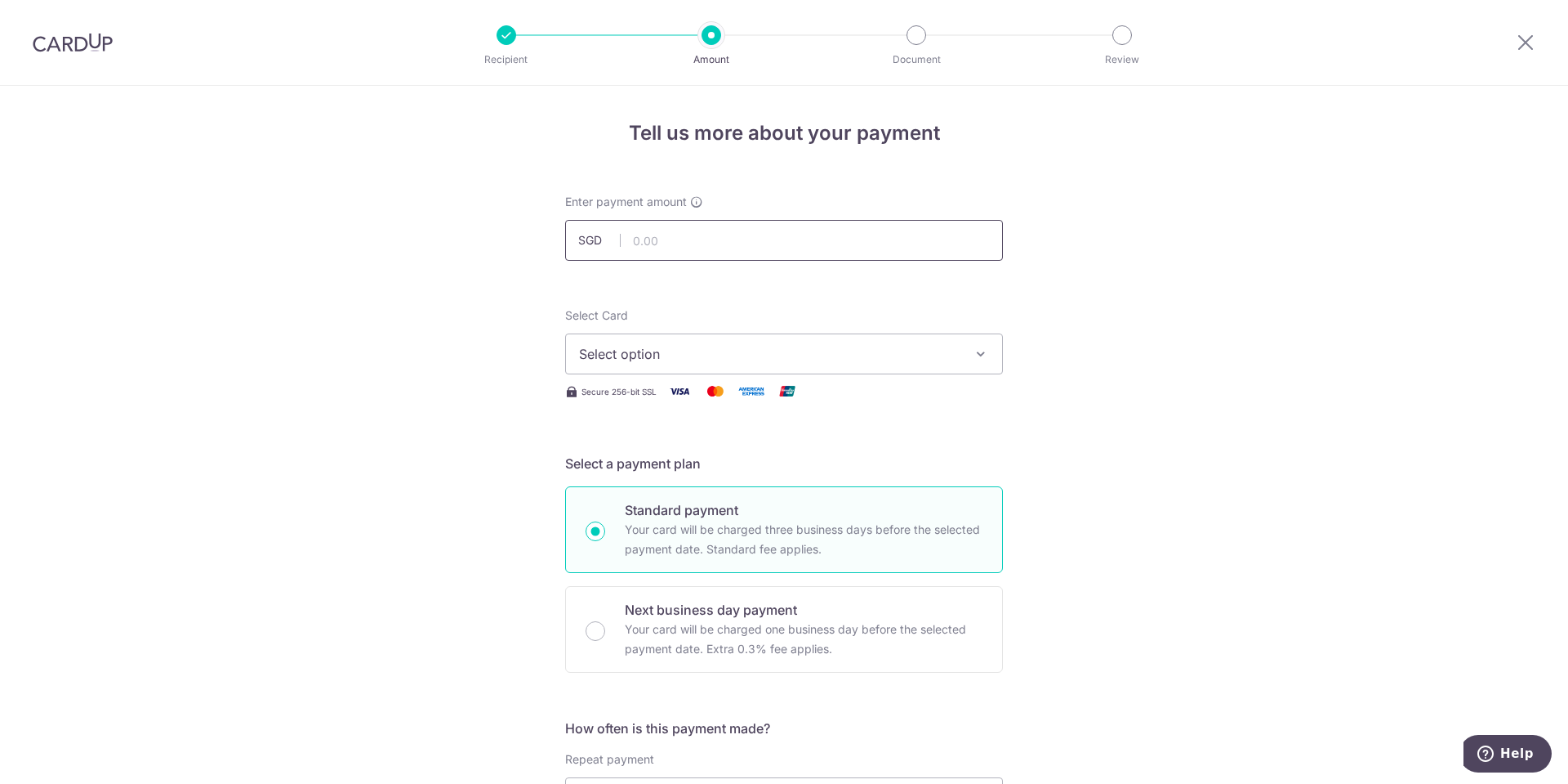
click at [743, 249] on input "text" at bounding box center [784, 240] width 438 height 41
type input "10,000.00"
click at [773, 362] on span "Select option" at bounding box center [769, 354] width 381 height 19
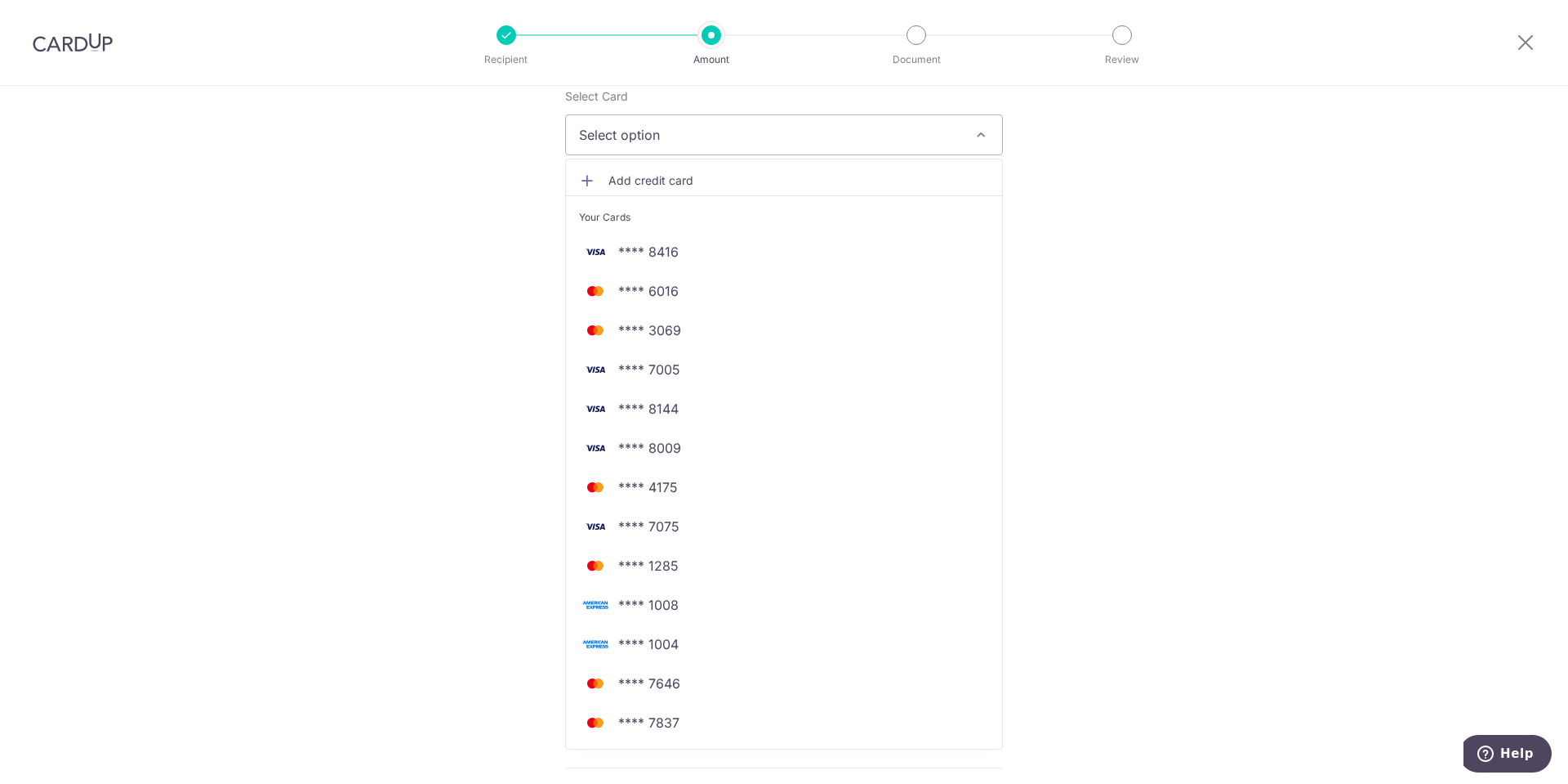
scroll to position [245, 0]
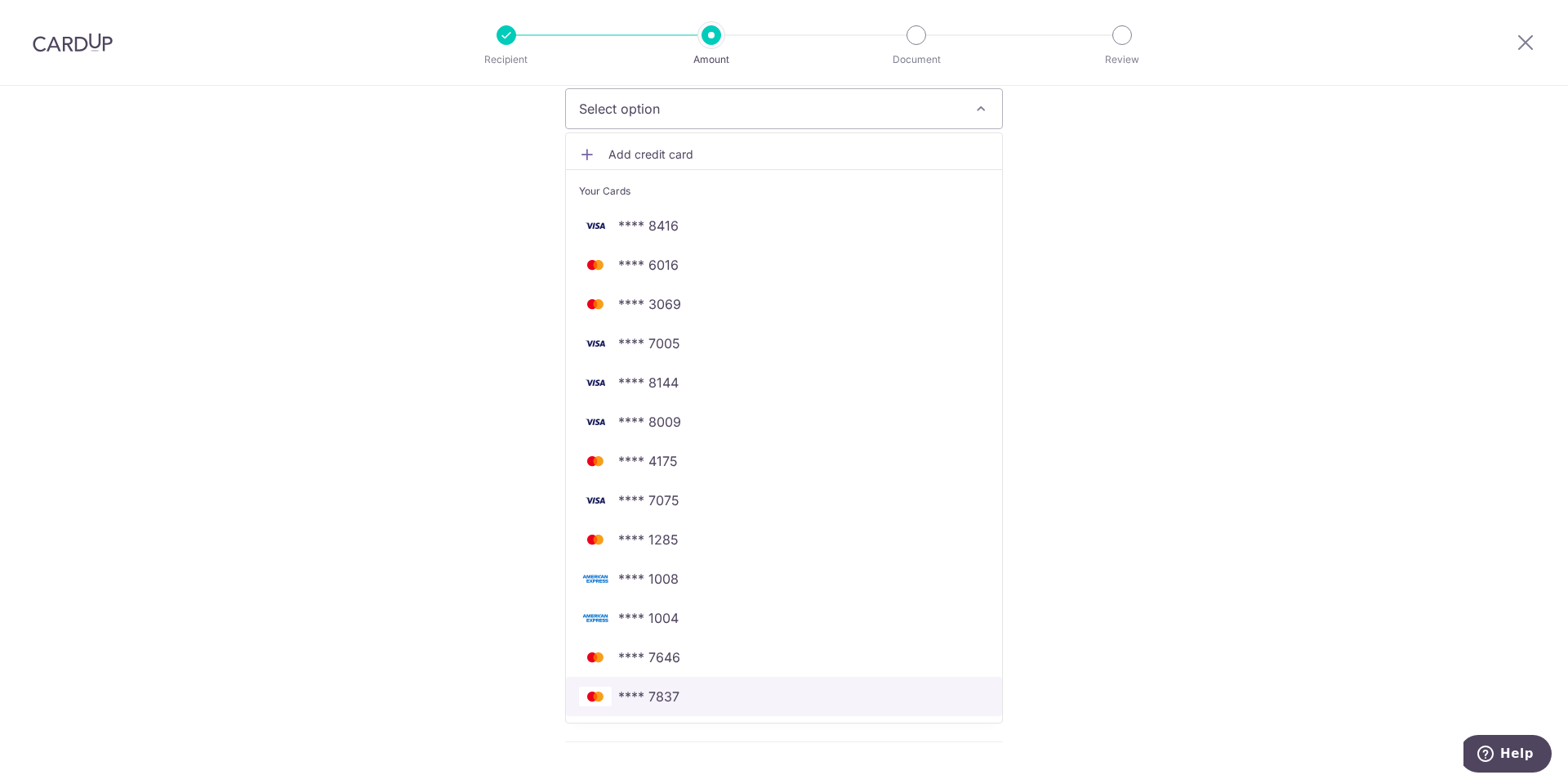
click at [710, 702] on span "**** 7837" at bounding box center [784, 696] width 410 height 19
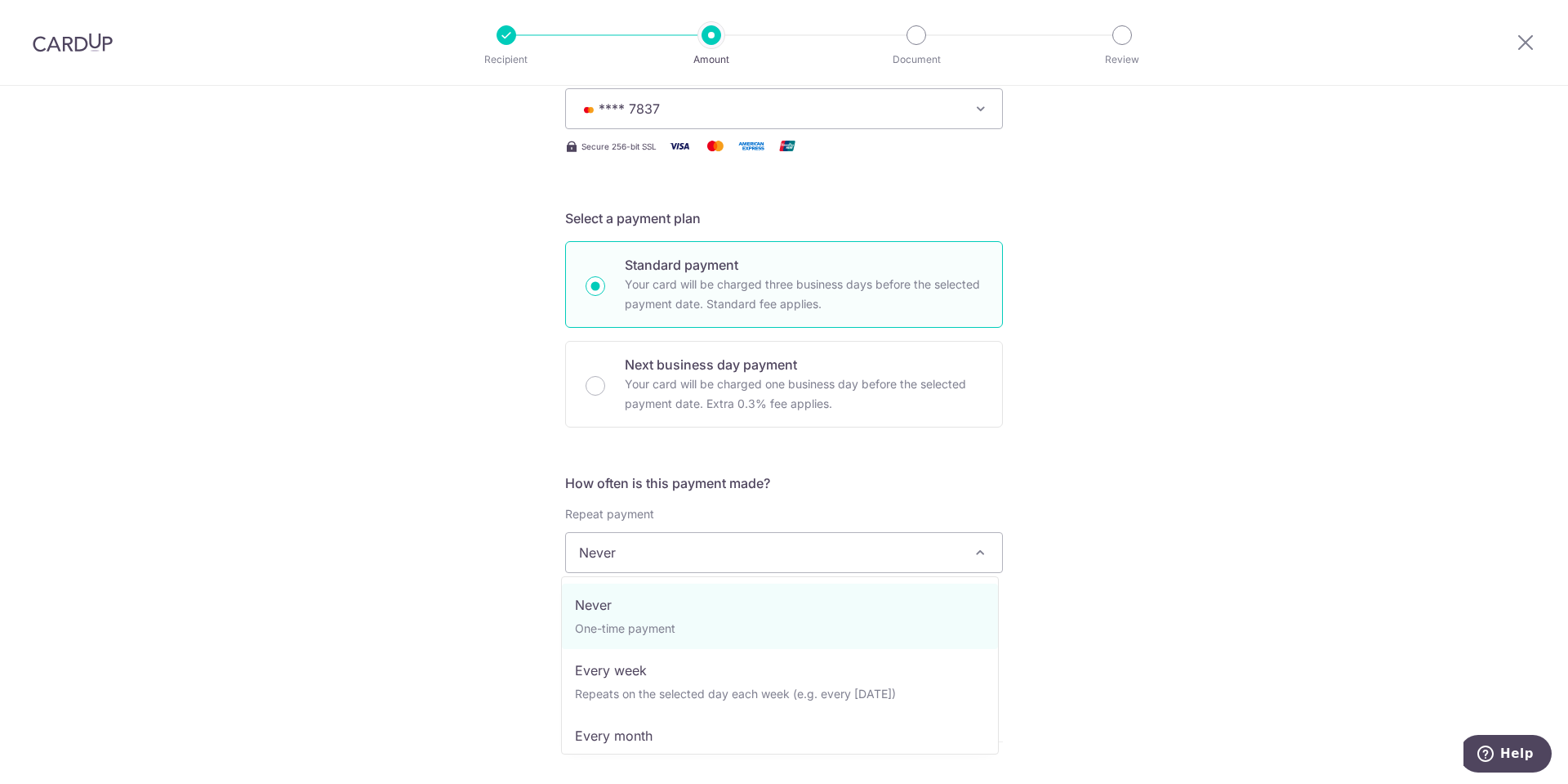
click at [750, 554] on span "Never" at bounding box center [784, 552] width 436 height 39
select select "3"
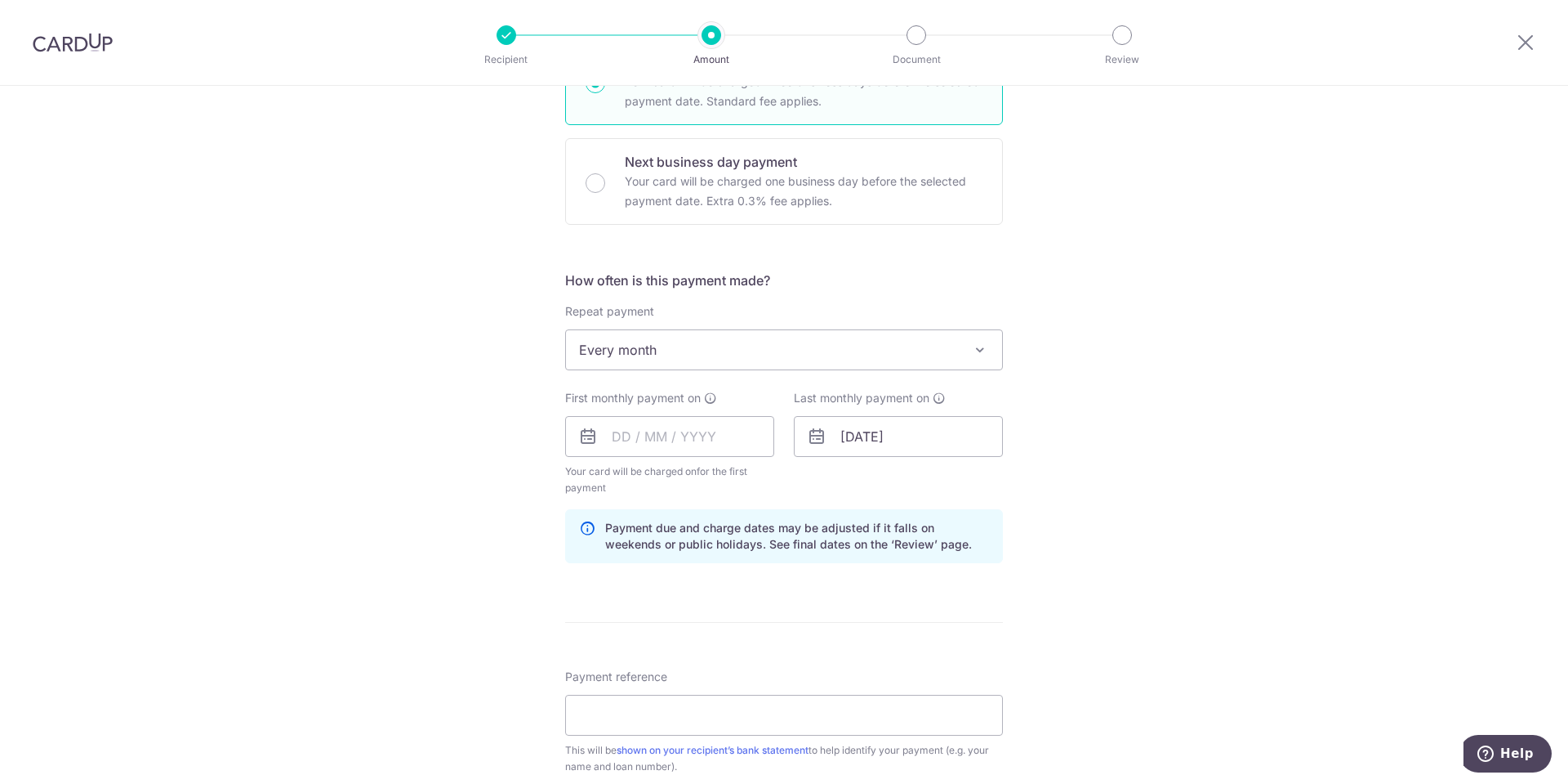
scroll to position [491, 0]
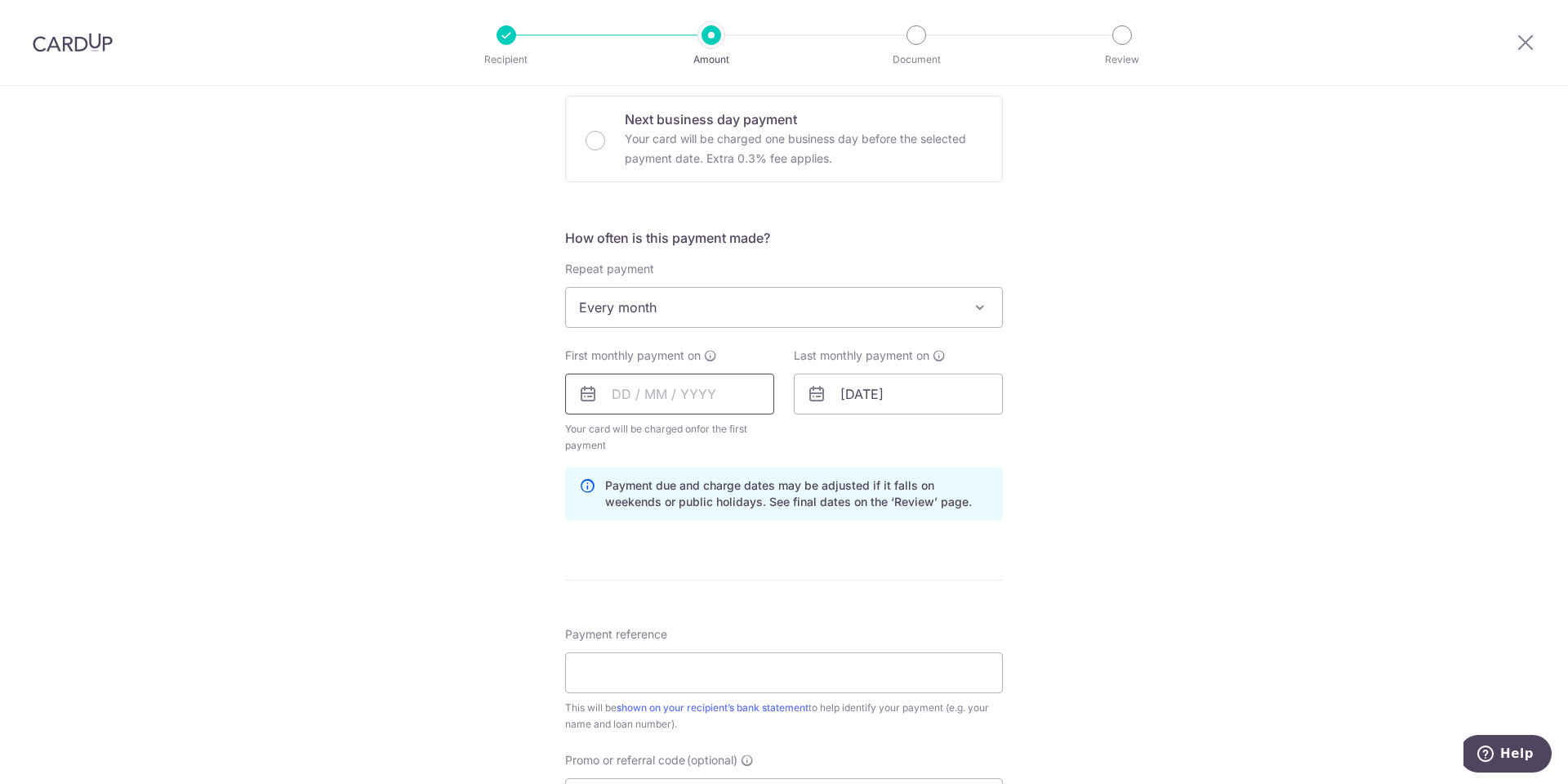
click at [696, 394] on input "text" at bounding box center [669, 393] width 209 height 41
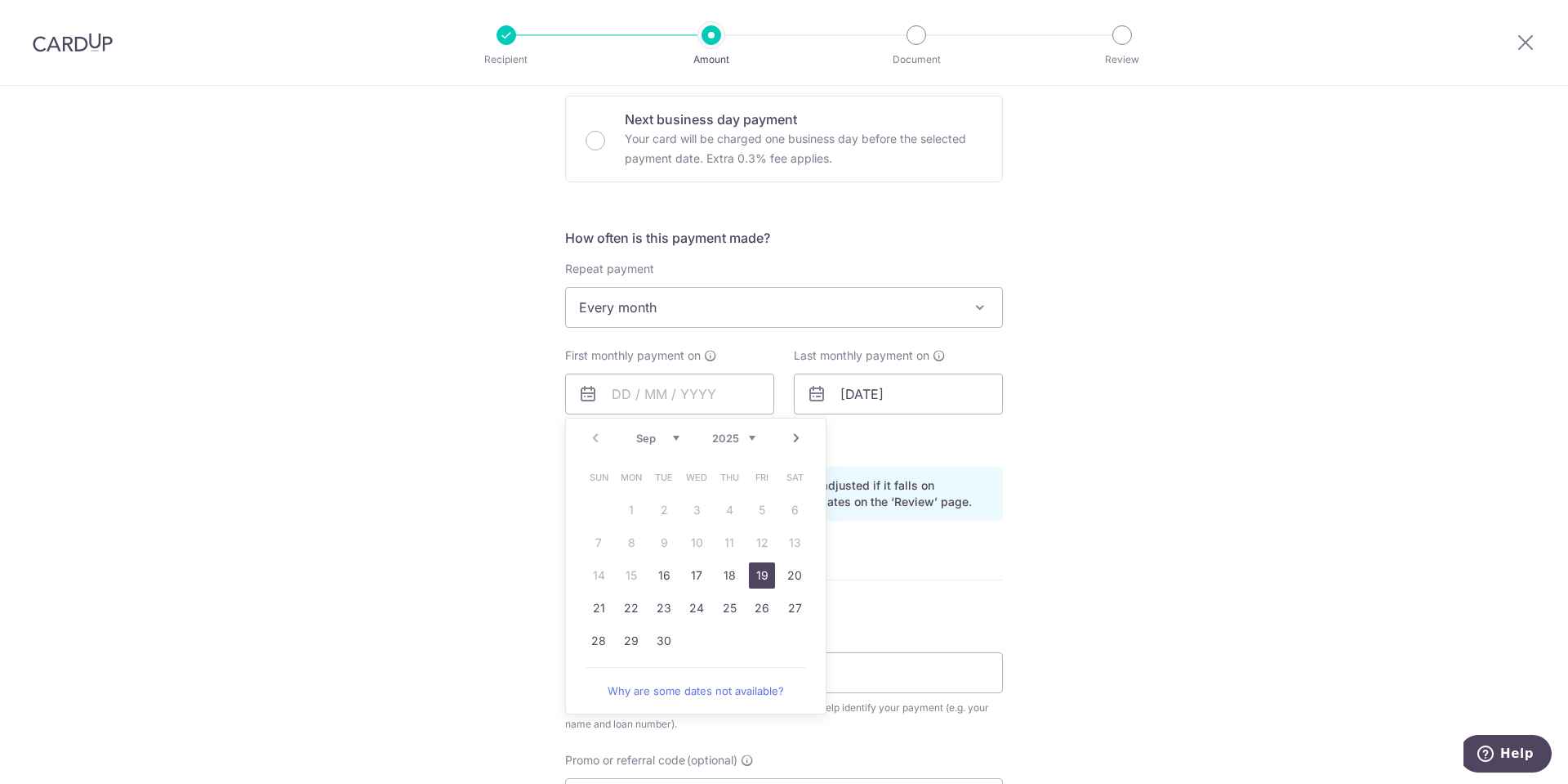
click at [751, 569] on link "19" at bounding box center [761, 575] width 26 height 26
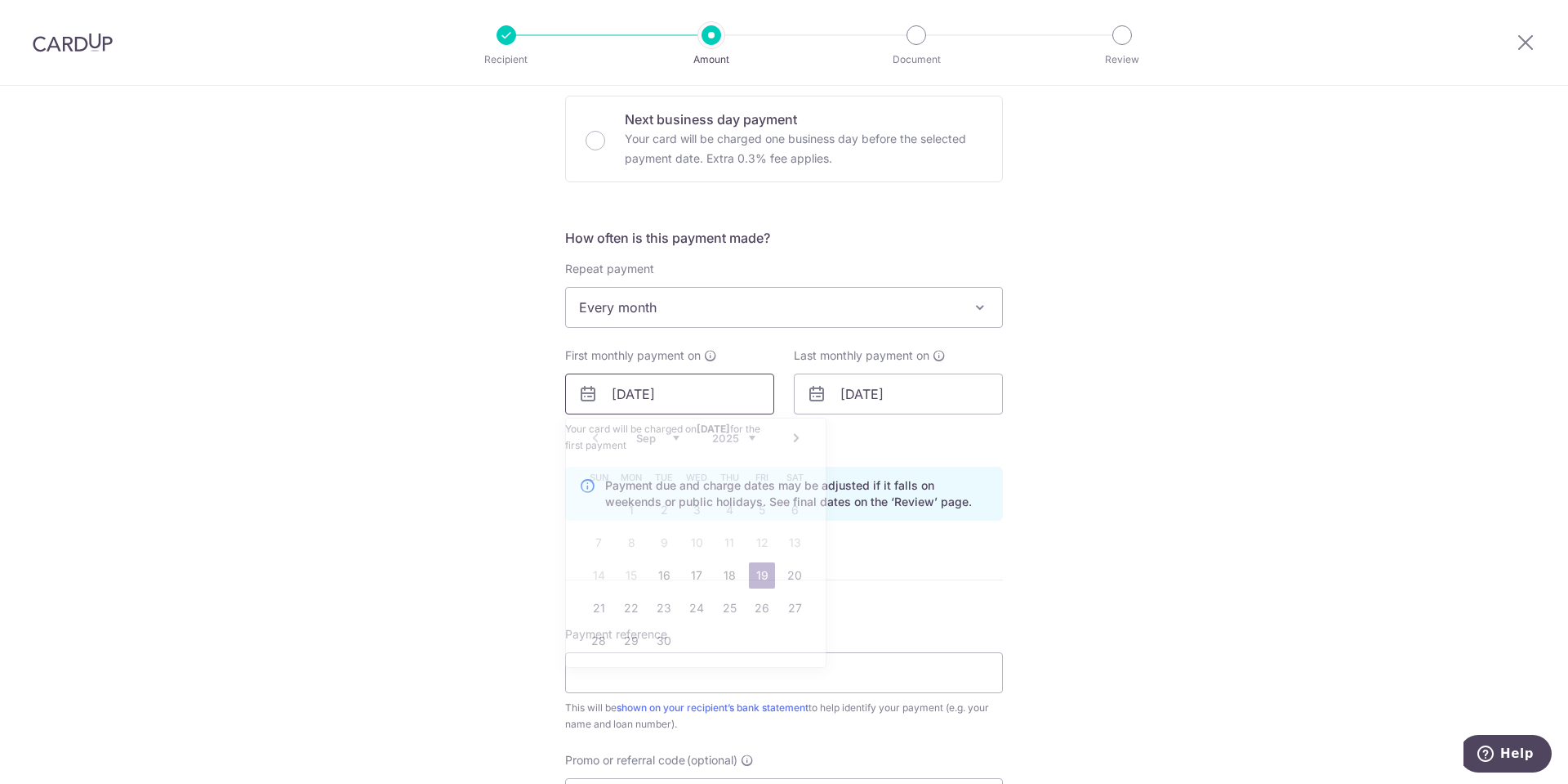
click at [717, 399] on input "[DATE]" at bounding box center [669, 393] width 209 height 41
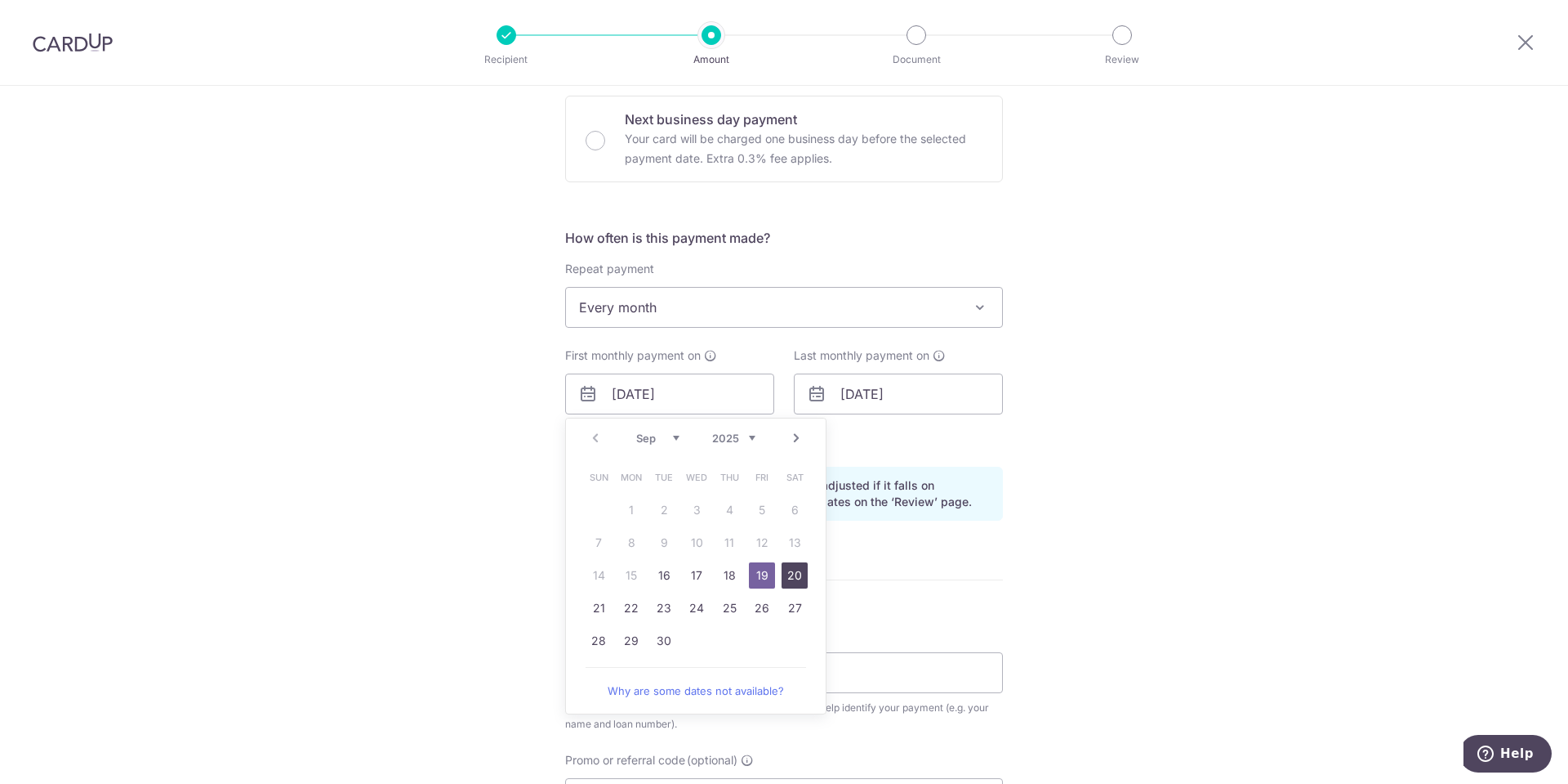
click at [786, 570] on link "20" at bounding box center [794, 575] width 26 height 26
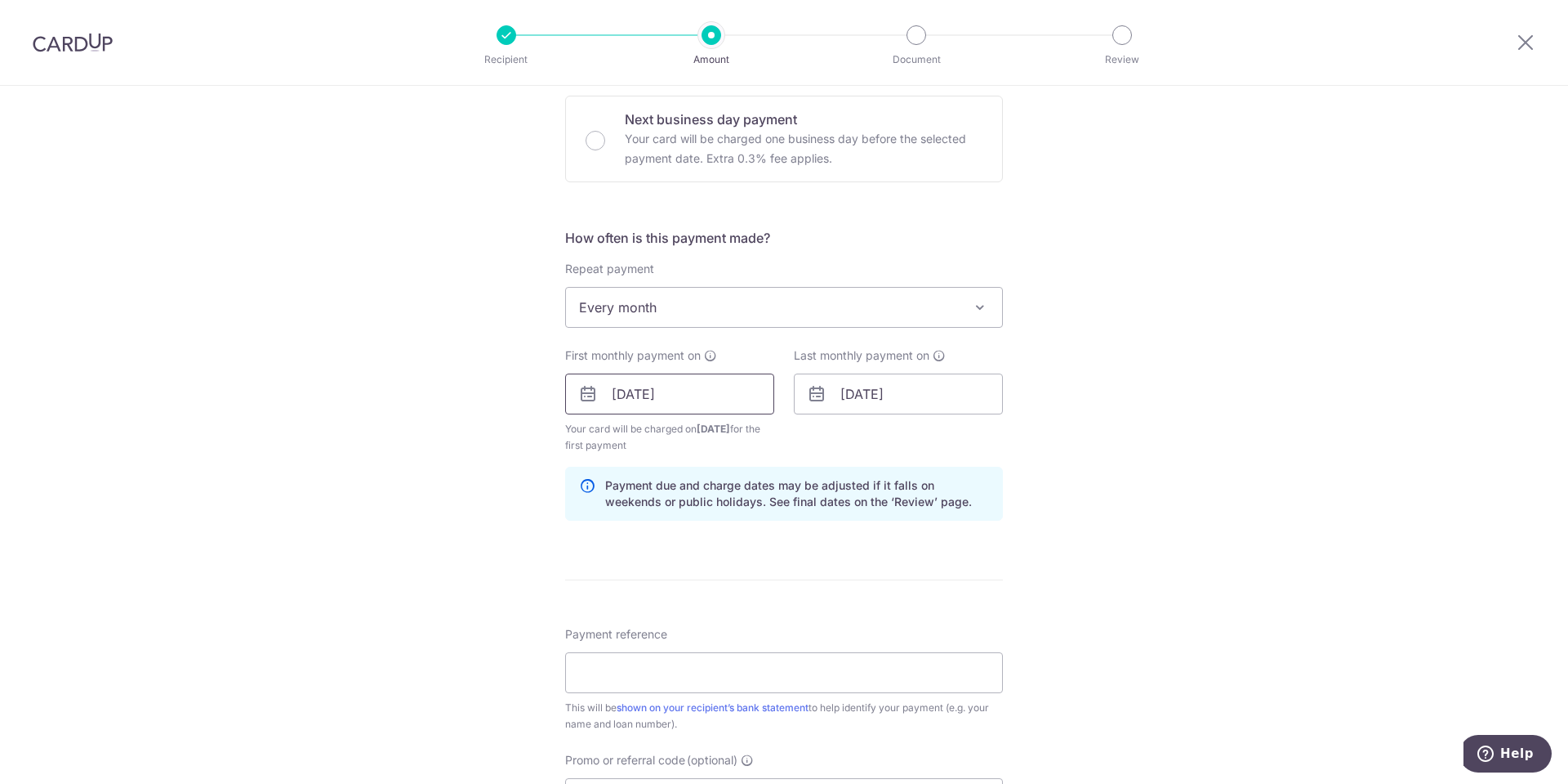
click at [700, 389] on input "20/09/2025" at bounding box center [669, 393] width 209 height 41
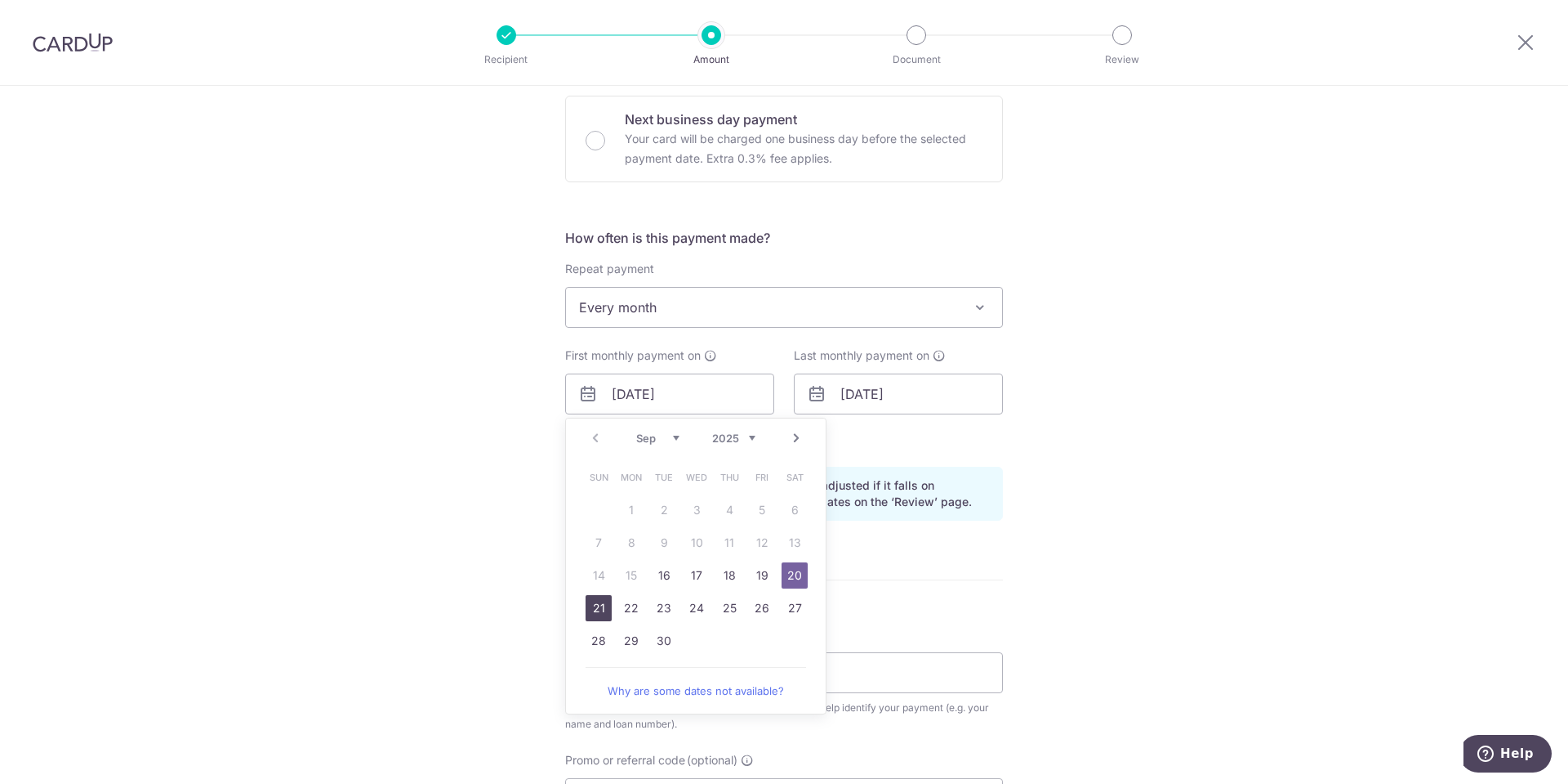
click at [592, 608] on link "21" at bounding box center [598, 607] width 26 height 26
click at [701, 400] on input "21/09/2025" at bounding box center [669, 393] width 209 height 41
click at [634, 600] on link "22" at bounding box center [631, 607] width 26 height 26
type input "[DATE]"
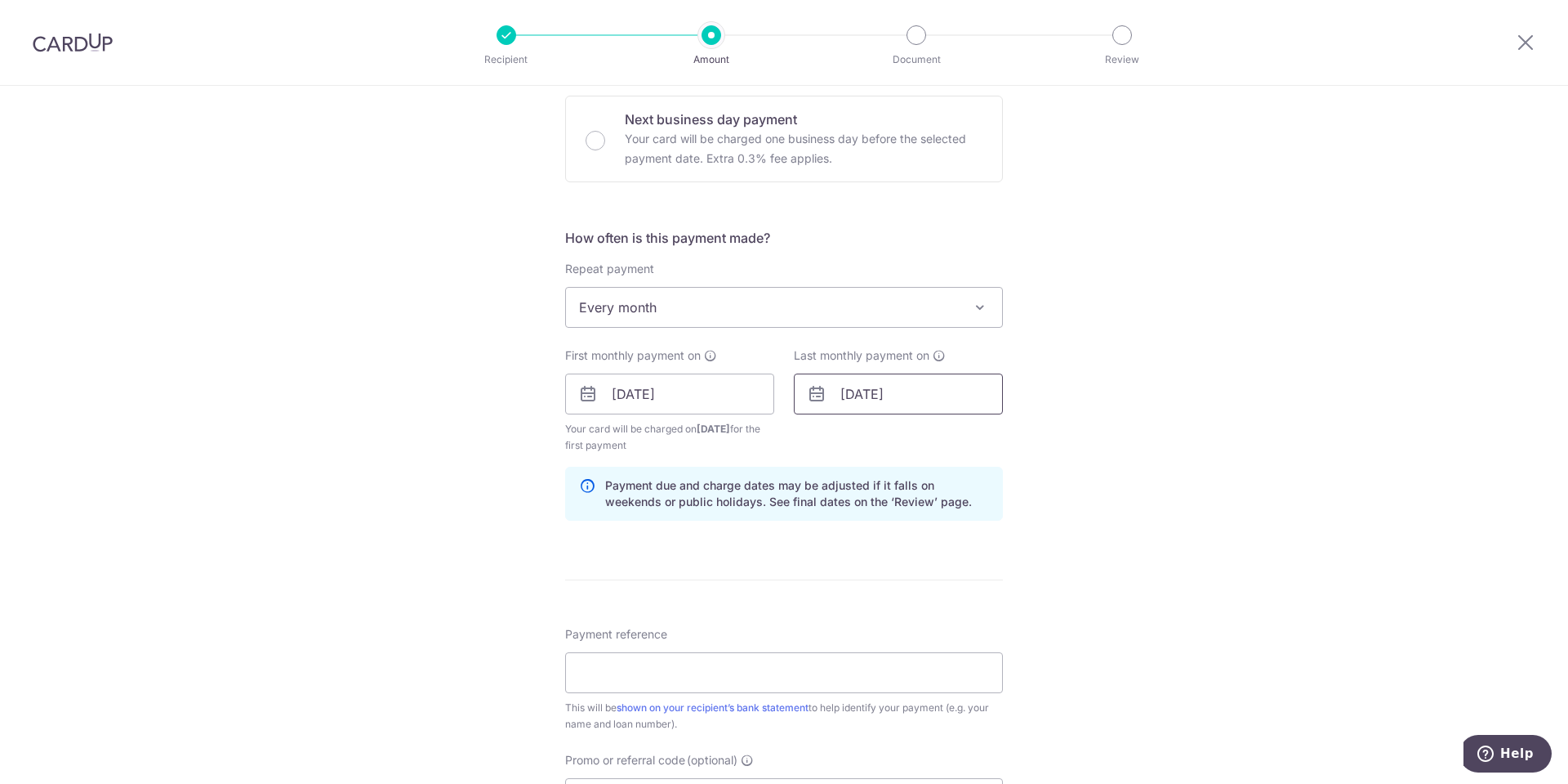
click at [922, 397] on input "30/06/2040" at bounding box center [898, 393] width 209 height 41
click at [1022, 436] on div "Prev Next Jan Feb Mar Apr May Jun Jul Aug Sep Oct Nov Dec 2024 2025 2026 2027 2…" at bounding box center [923, 438] width 259 height 39
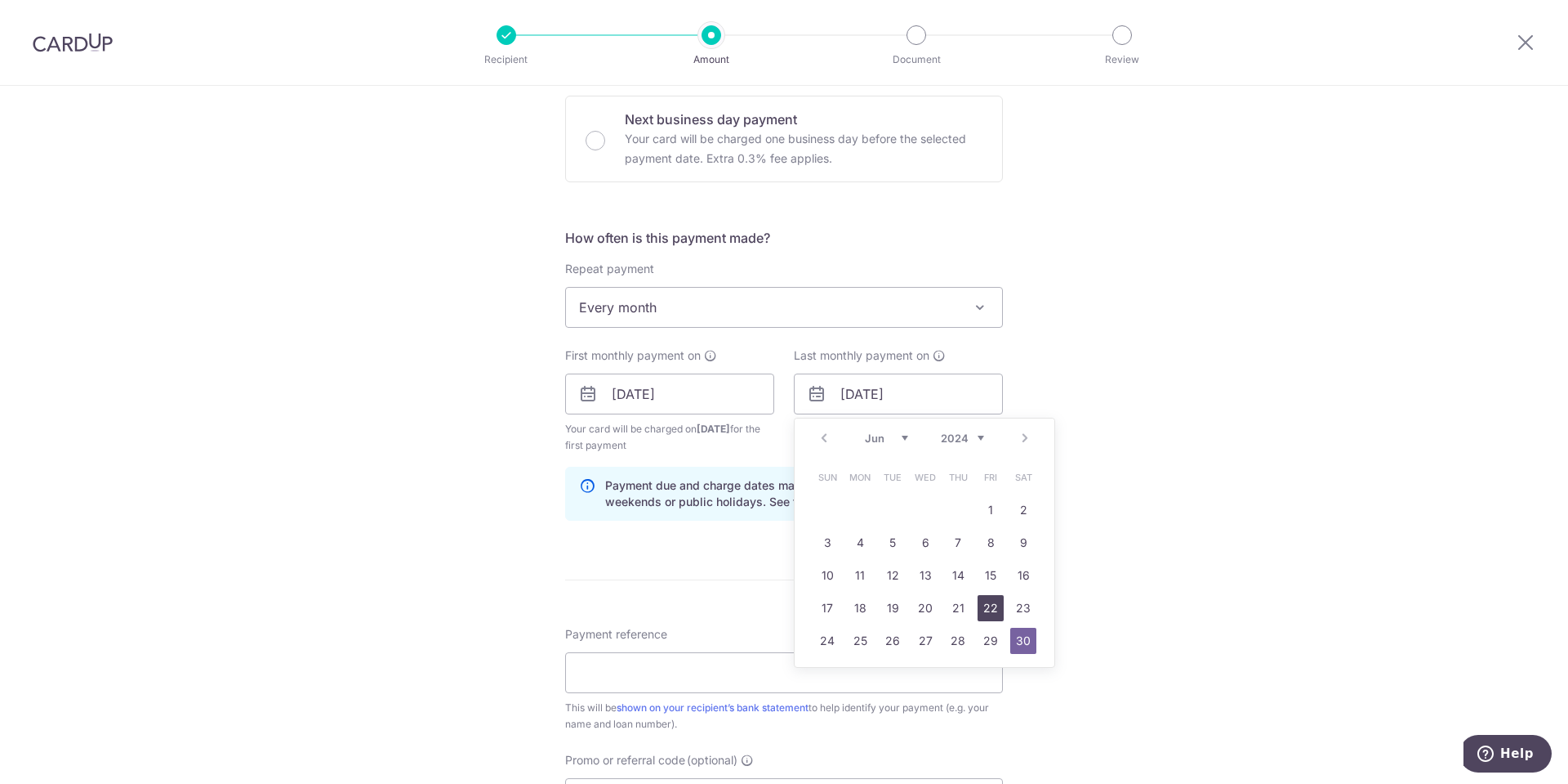
click at [991, 604] on link "22" at bounding box center [990, 607] width 26 height 26
type input "22/06/2040"
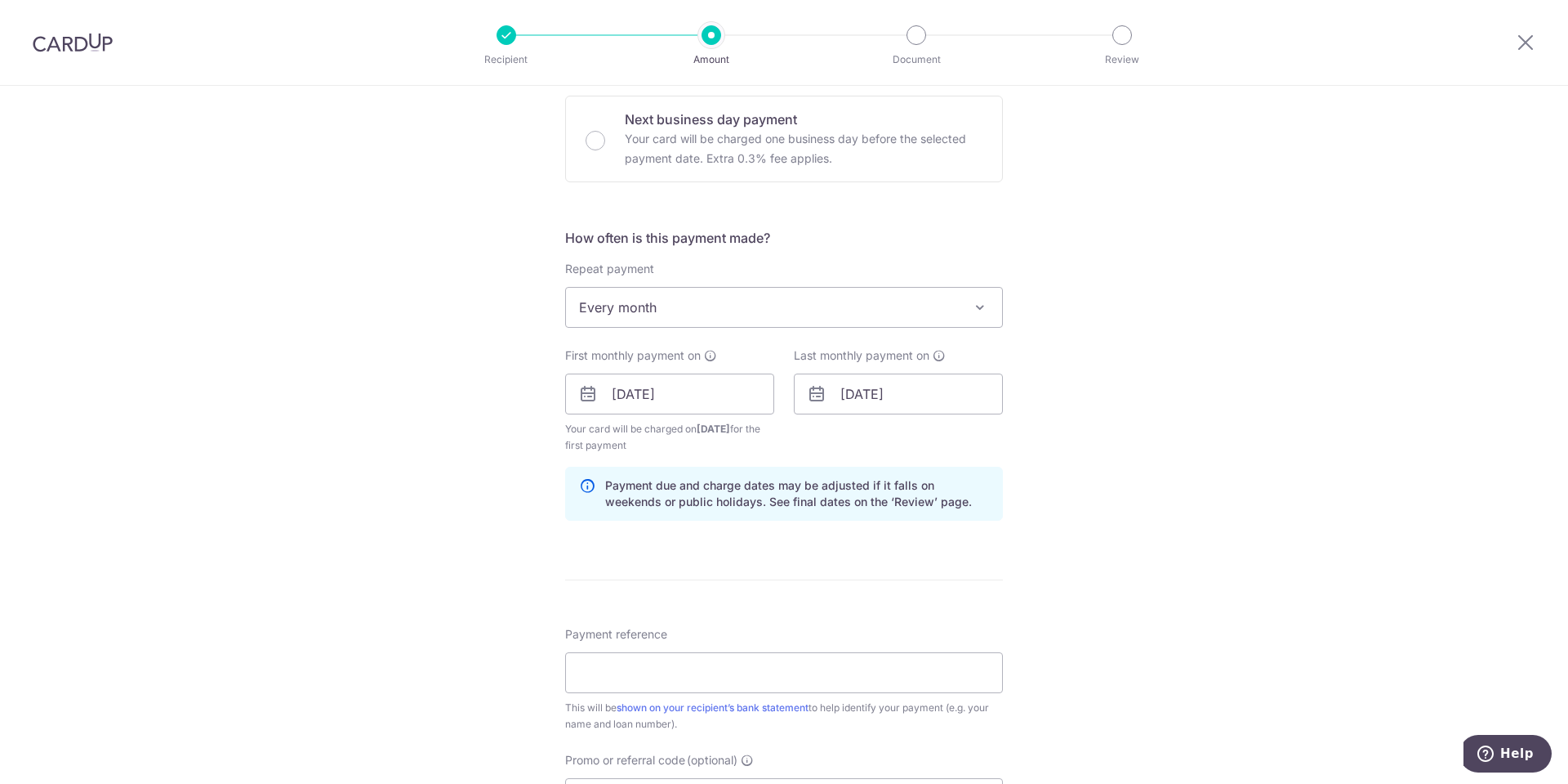
click at [1288, 573] on div "Tell us more about your payment Enter payment amount SGD 10,000.00 10000.00 Sel…" at bounding box center [784, 376] width 1568 height 1561
click at [712, 659] on input "Payment reference" at bounding box center [784, 672] width 438 height 41
paste input "44030053832 CUp Maybank mortgage"
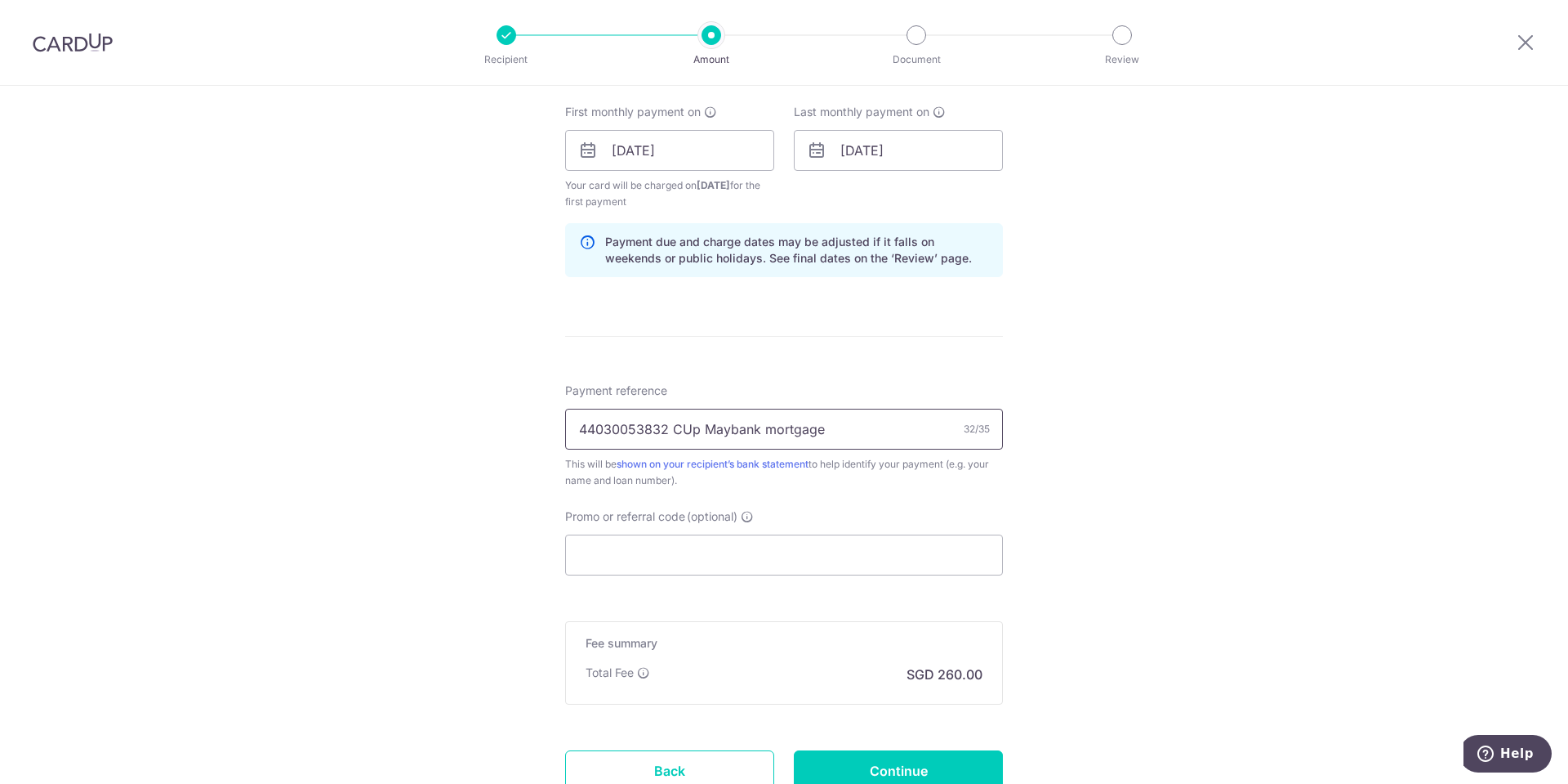
scroll to position [735, 0]
type input "44030053832 CUp Maybank mortgage"
click at [738, 560] on input "Promo or referral code (optional)" at bounding box center [784, 553] width 438 height 41
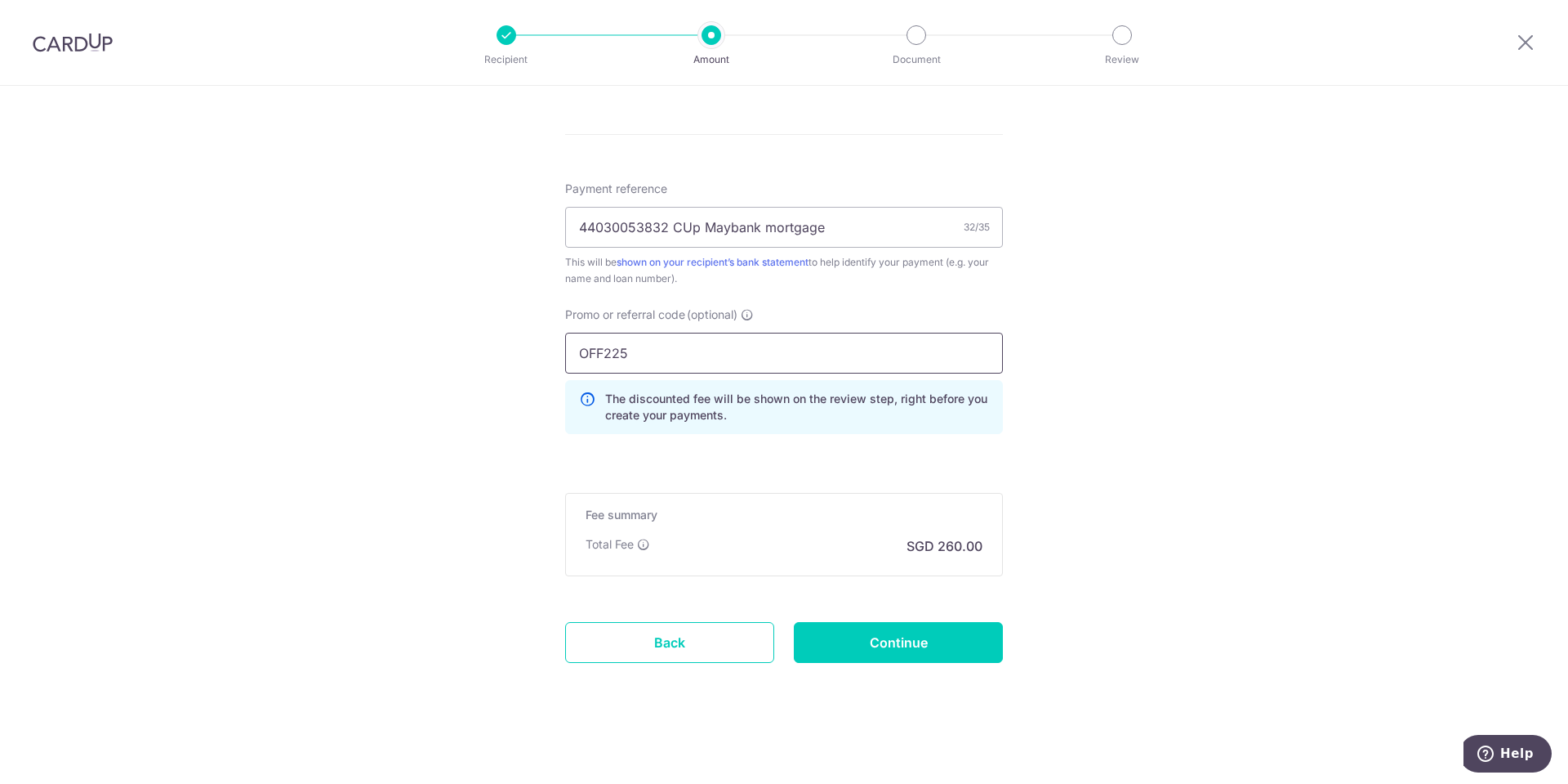
scroll to position [937, 0]
type input "OFF225"
click at [932, 641] on input "Continue" at bounding box center [898, 640] width 209 height 41
type input "Create Schedule"
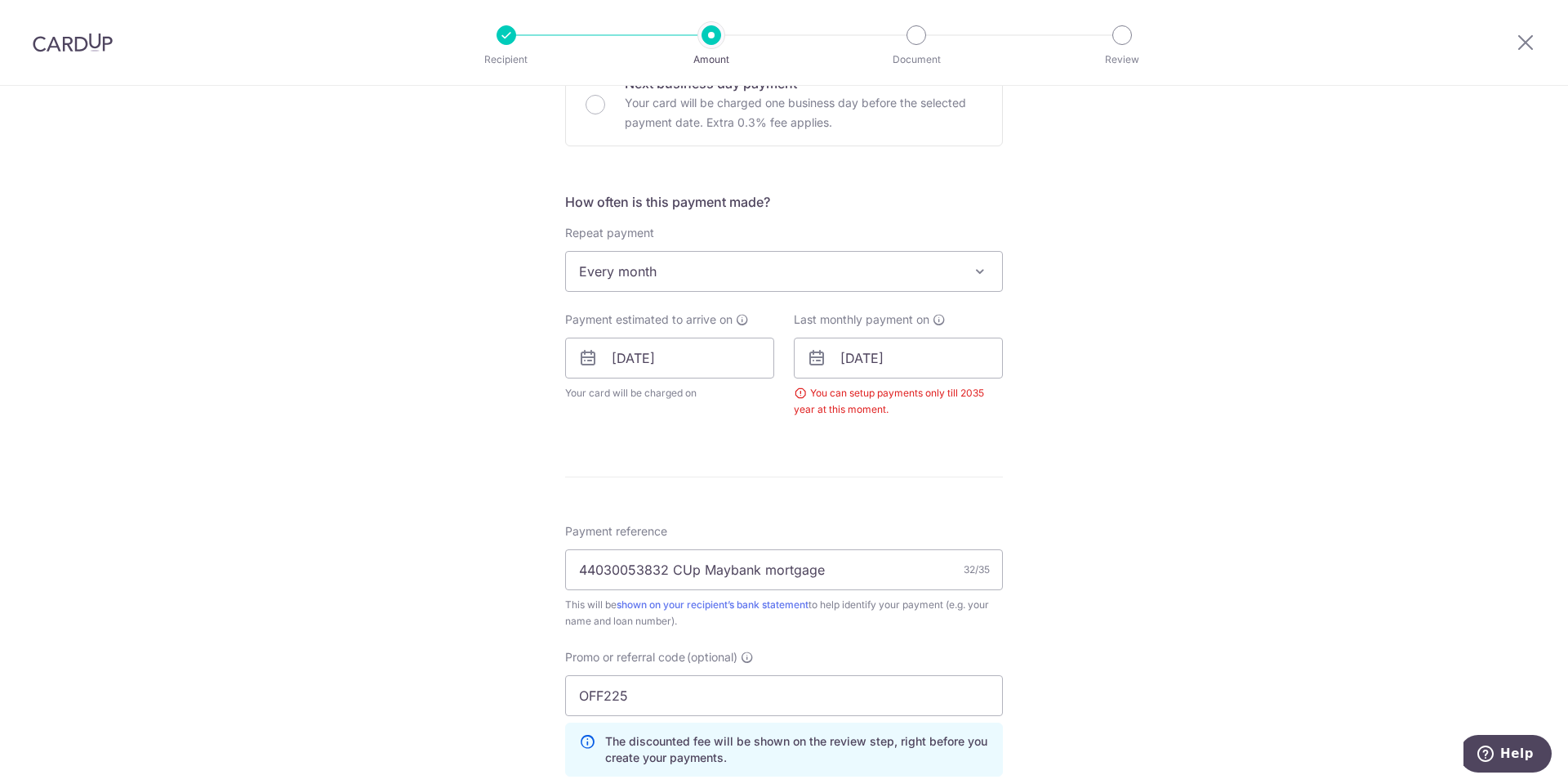
scroll to position [498, 0]
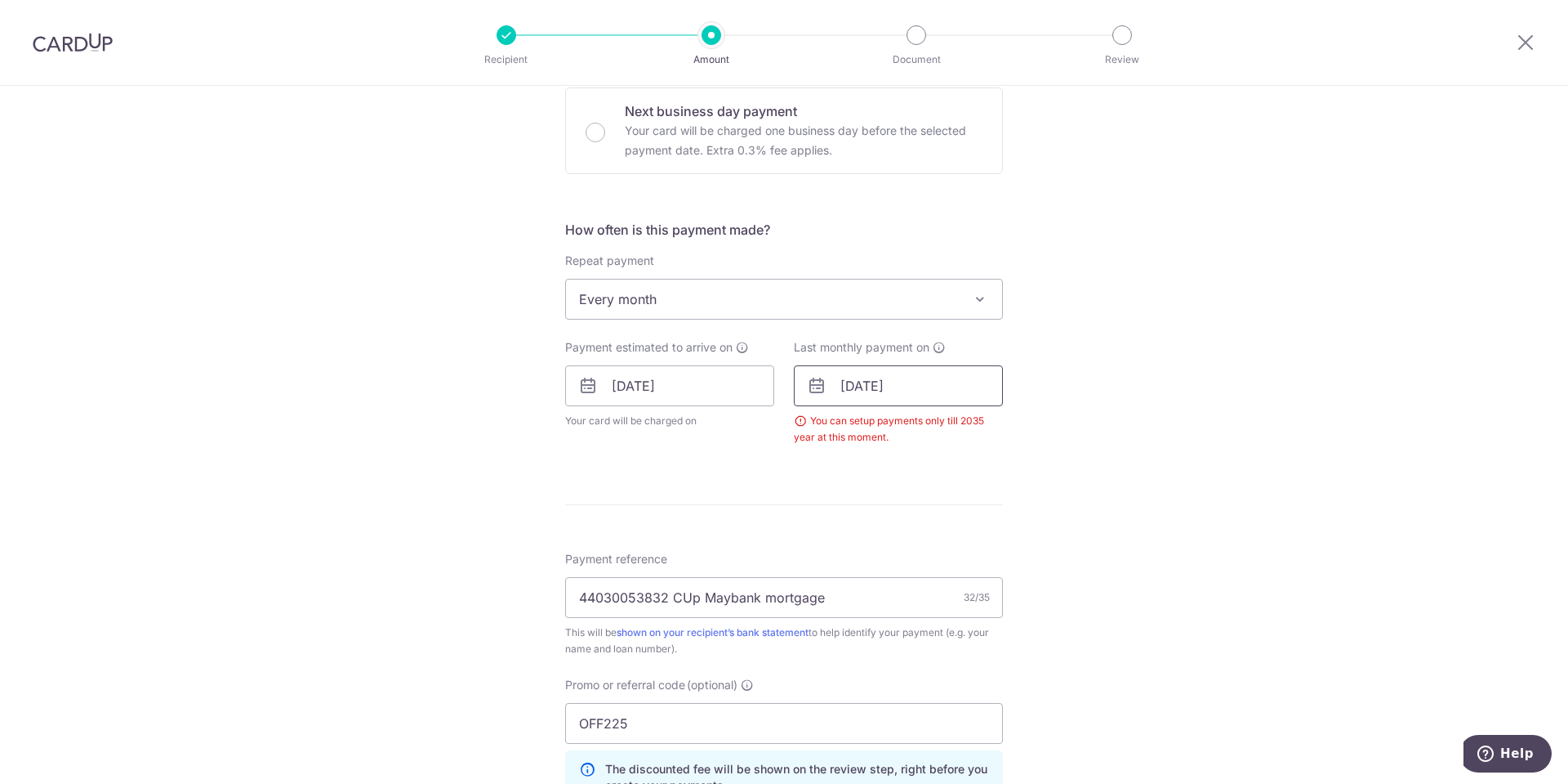
click at [917, 388] on input "22/06/2040" at bounding box center [898, 386] width 209 height 41
click at [974, 431] on select "2025 2026 2027 2028 2029 2030 2031 2032 2033 2034 2035" at bounding box center [962, 429] width 44 height 13
click at [902, 425] on select "Jan Feb Mar Apr May Jun Jul Aug Sep Oct Nov Dec" at bounding box center [886, 429] width 44 height 13
click at [1018, 596] on link "22" at bounding box center [1022, 599] width 26 height 26
type input "22/12/2035"
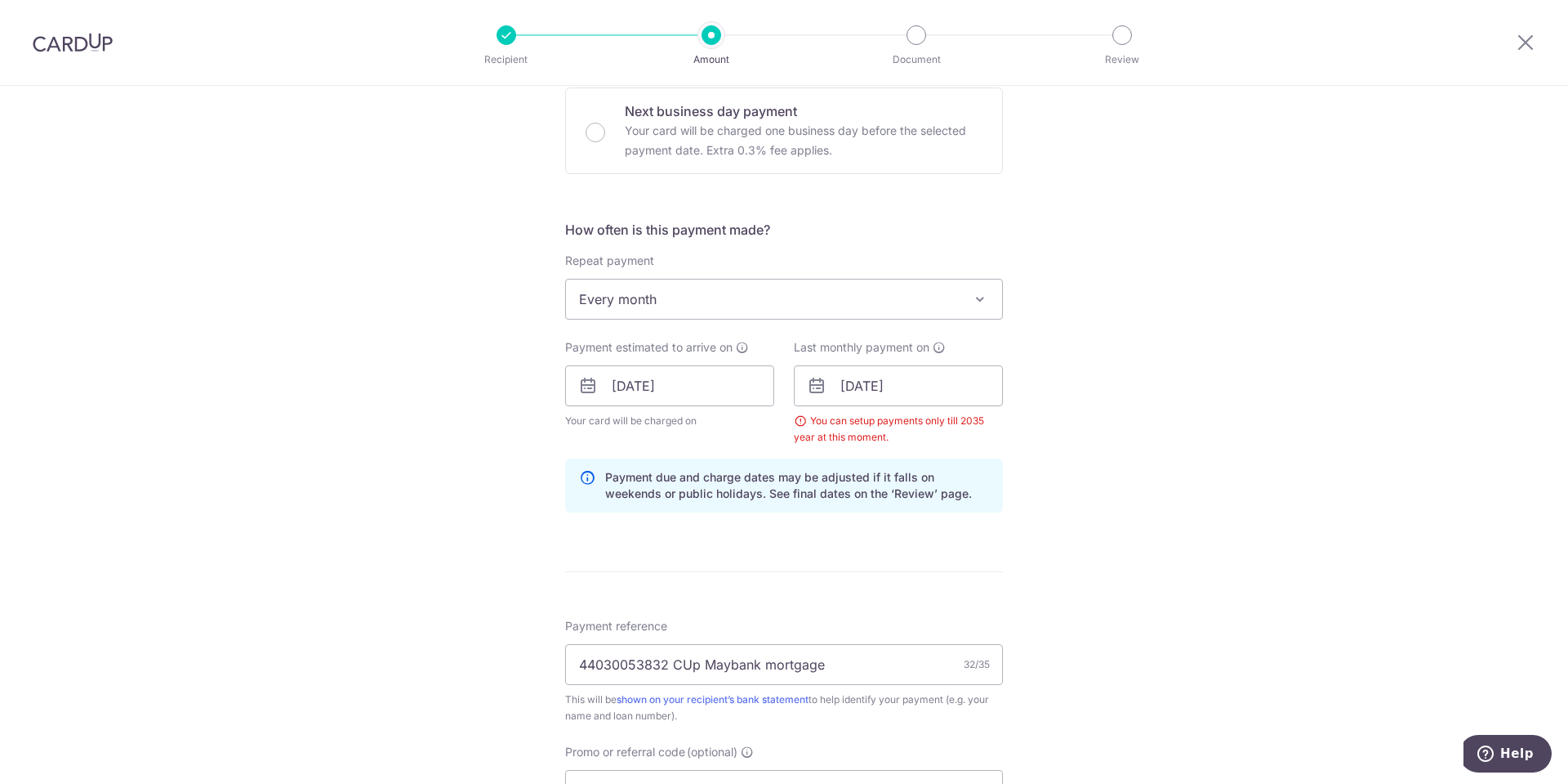
click at [1220, 560] on div "Tell us more about your payment Enter payment amount SGD 10,000.00 10000.00 Sel…" at bounding box center [784, 404] width 1568 height 1635
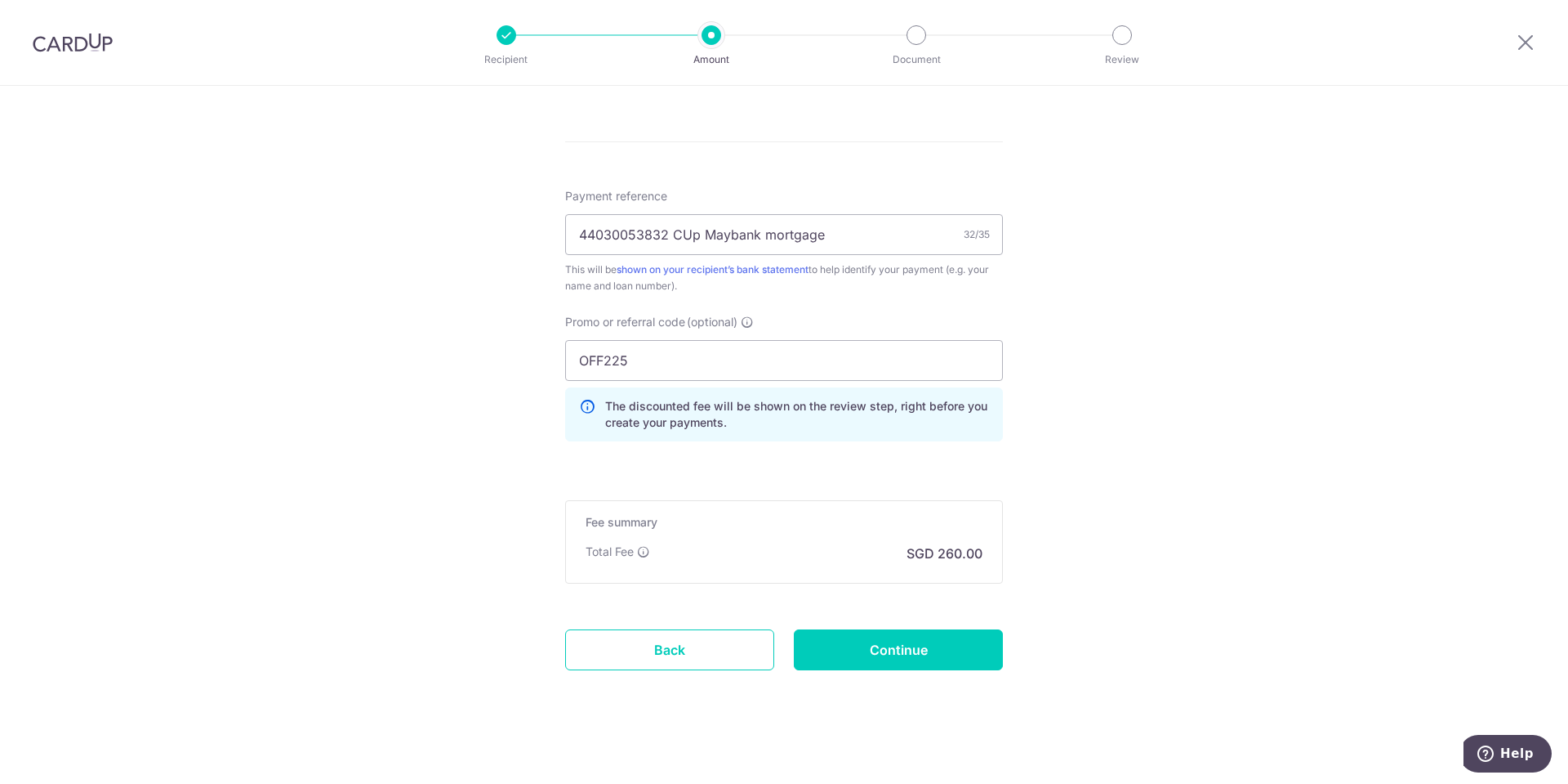
scroll to position [937, 0]
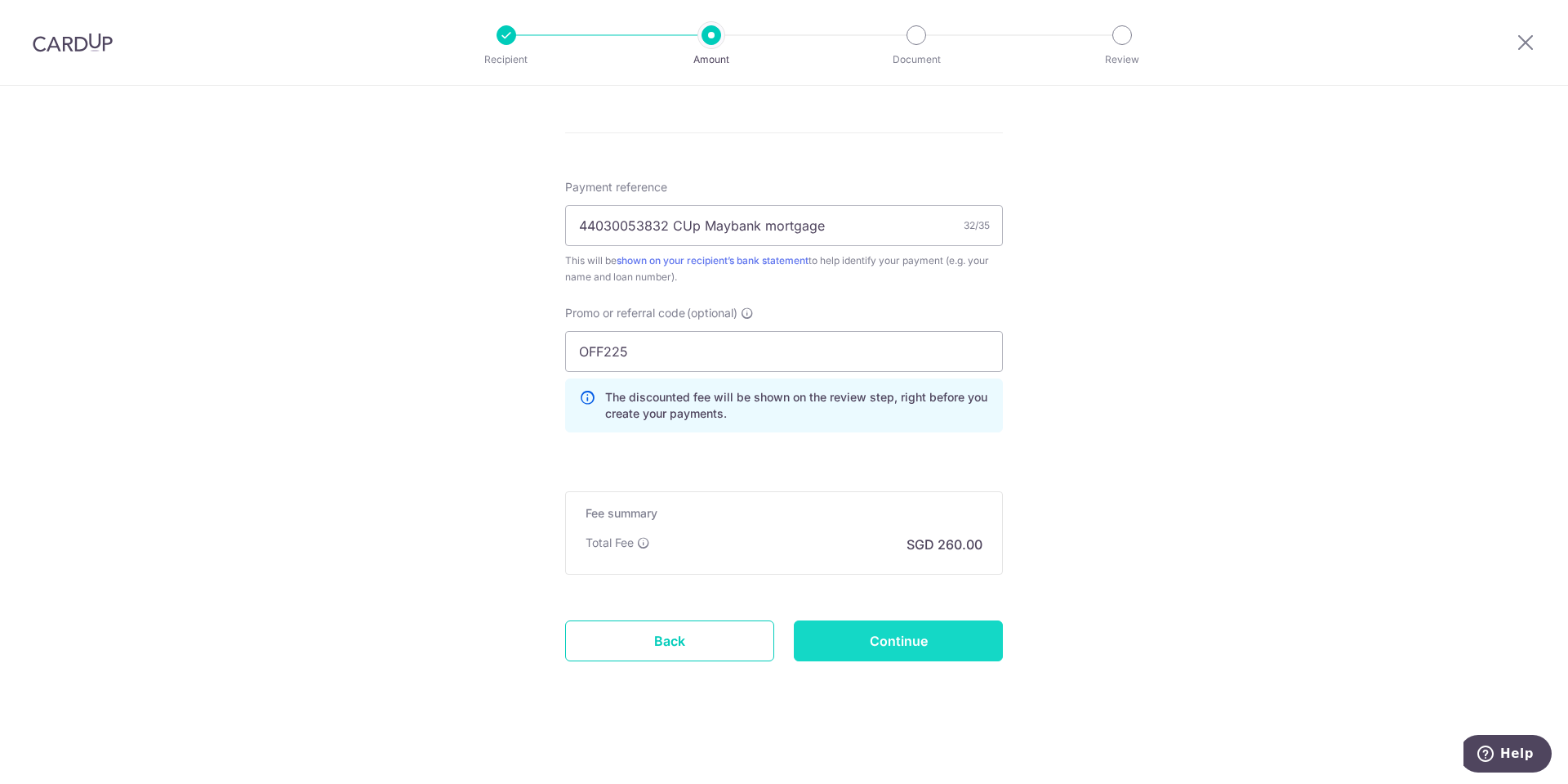
click at [923, 640] on input "Continue" at bounding box center [898, 640] width 209 height 41
type input "Create Schedule"
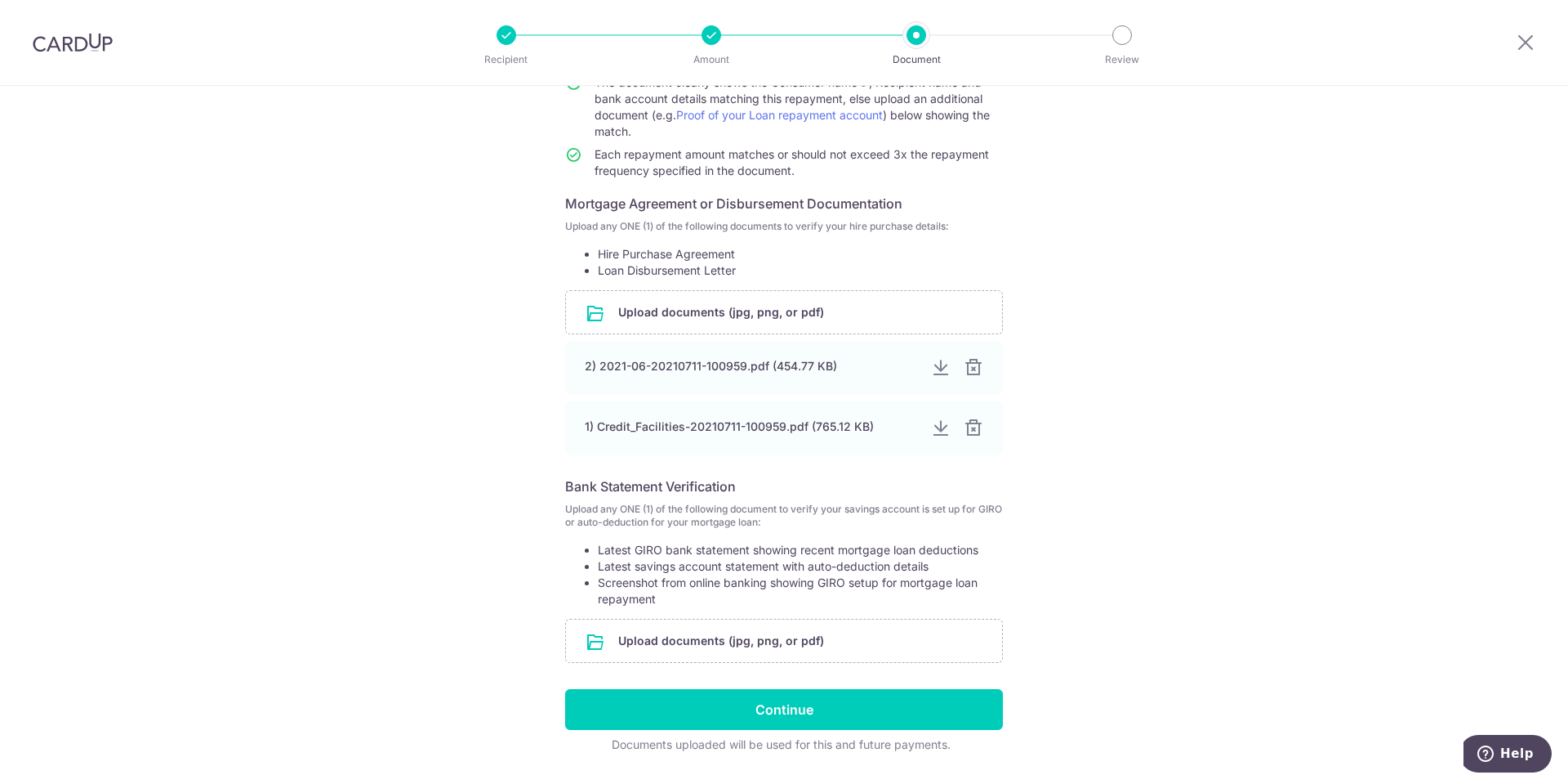
scroll to position [242, 0]
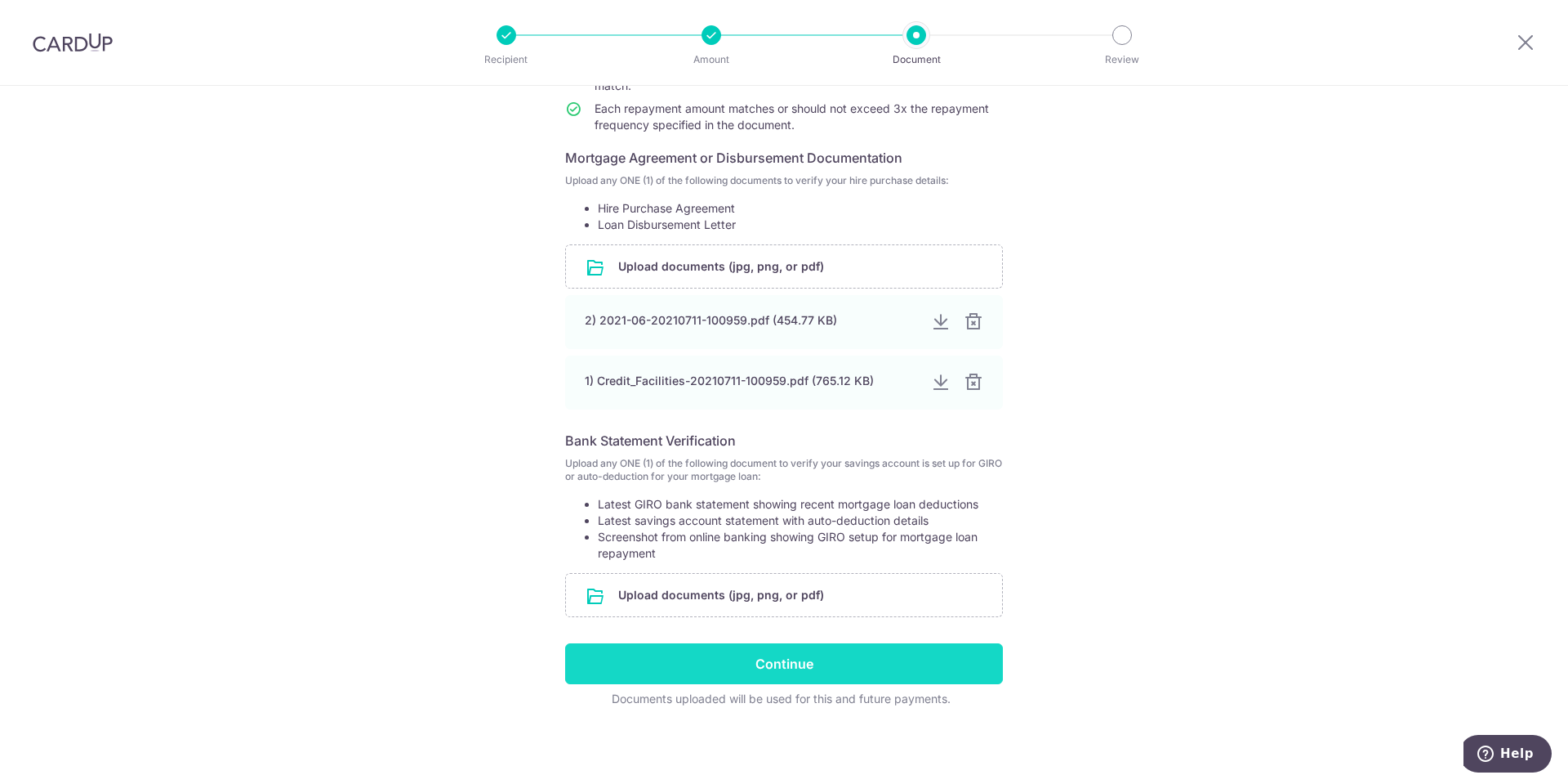
click at [721, 661] on input "Continue" at bounding box center [784, 664] width 438 height 41
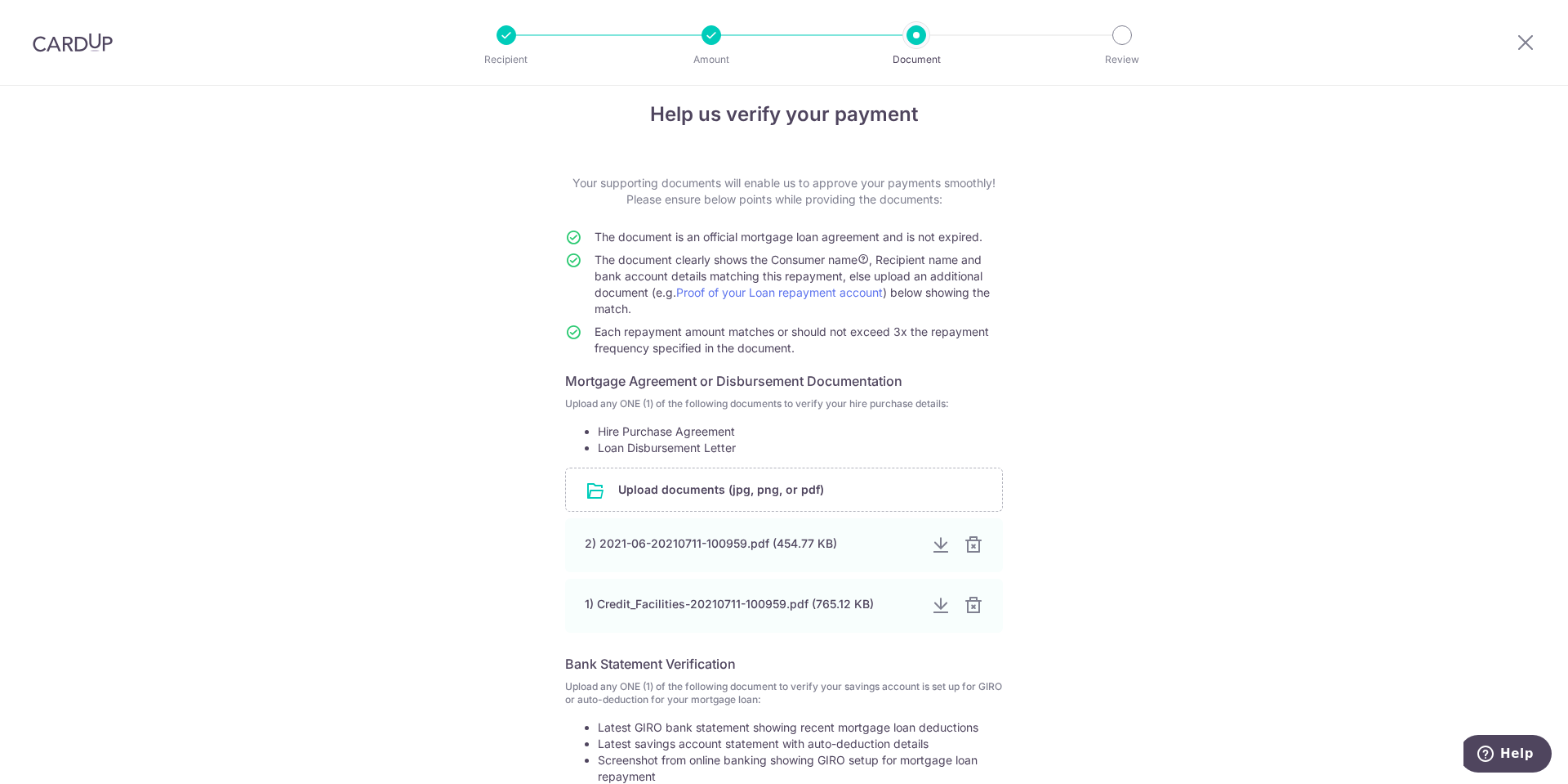
scroll to position [0, 0]
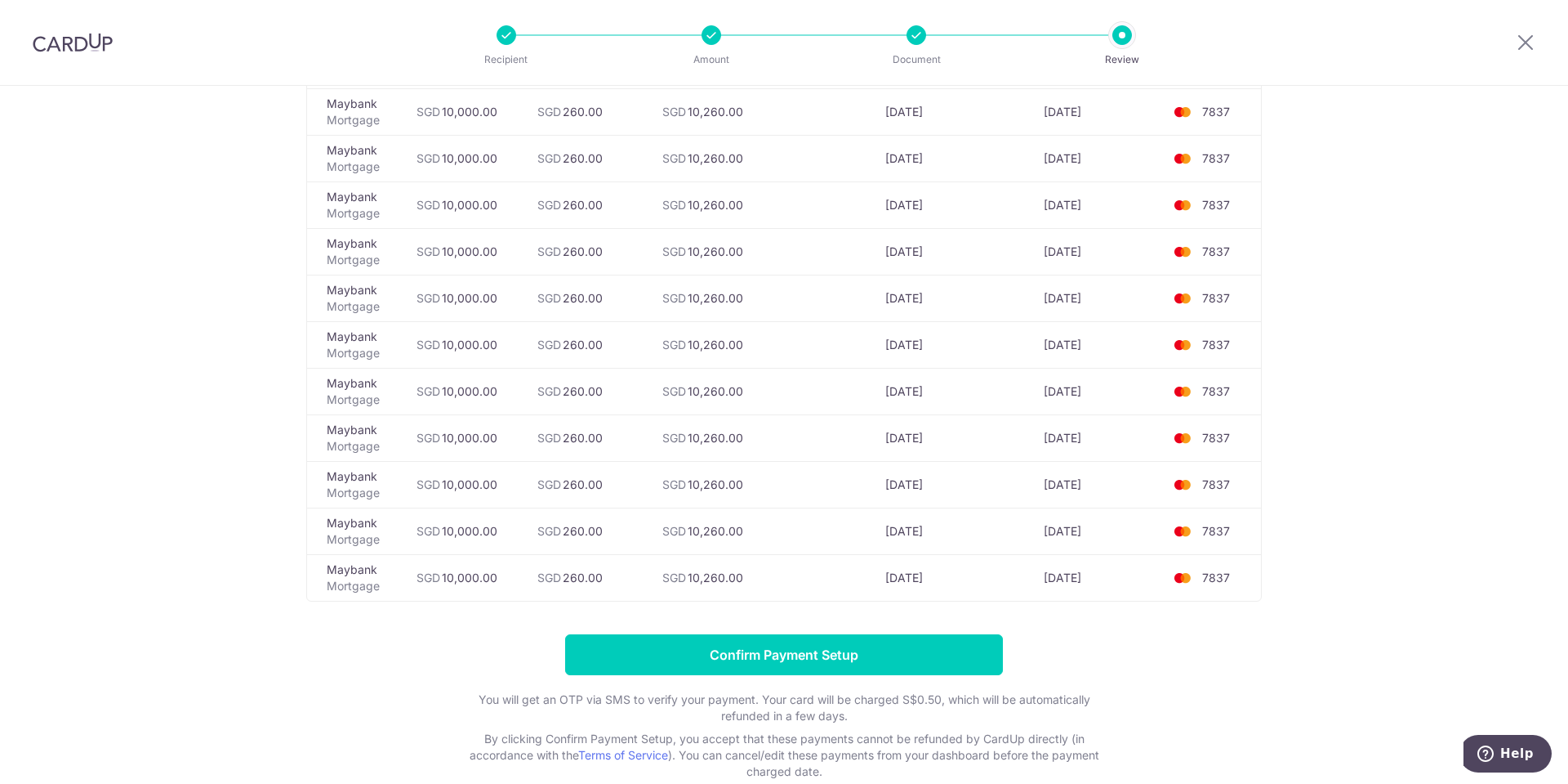
scroll to position [5520, 0]
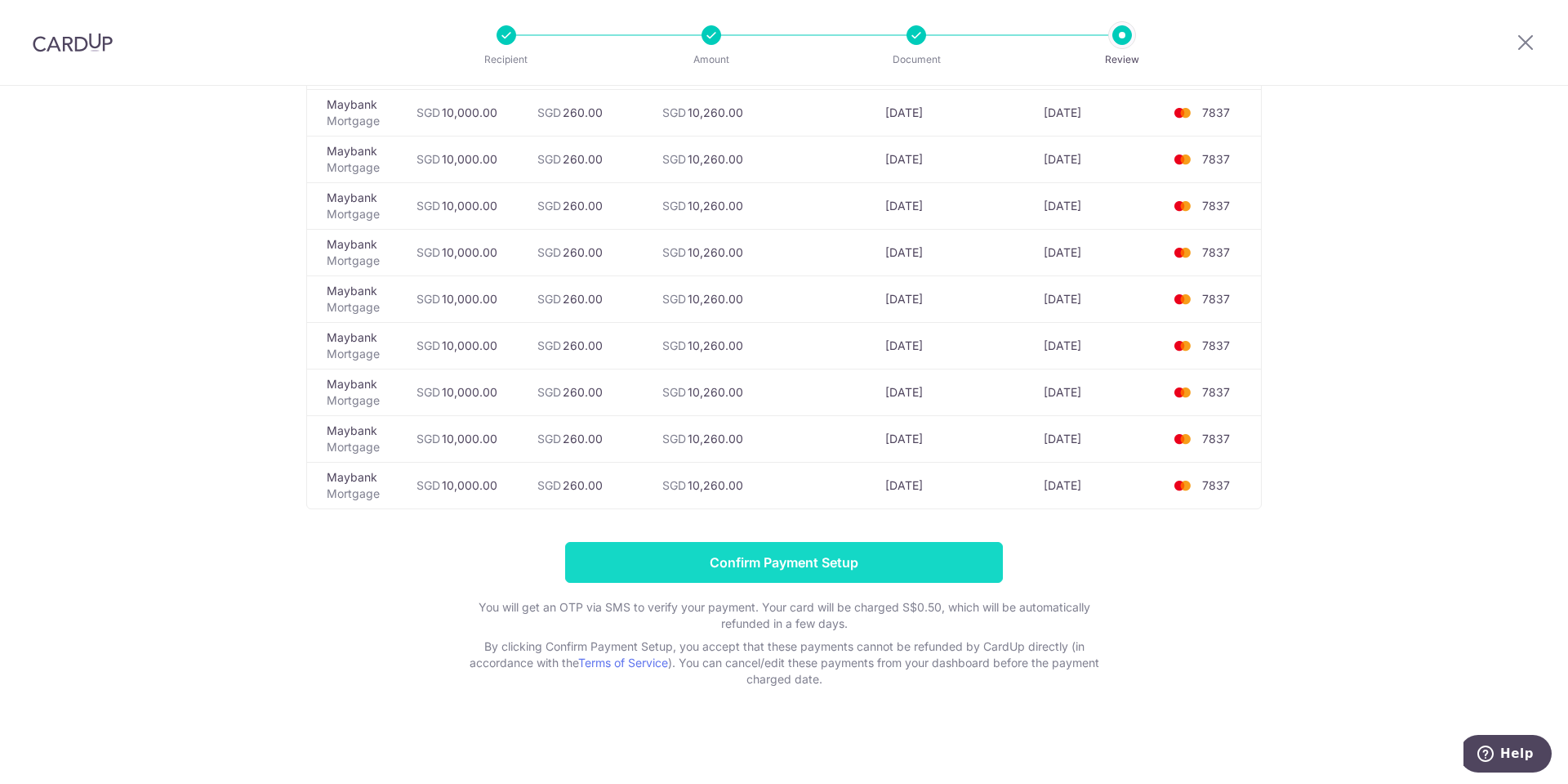
click at [737, 548] on input "Confirm Payment Setup" at bounding box center [784, 562] width 438 height 41
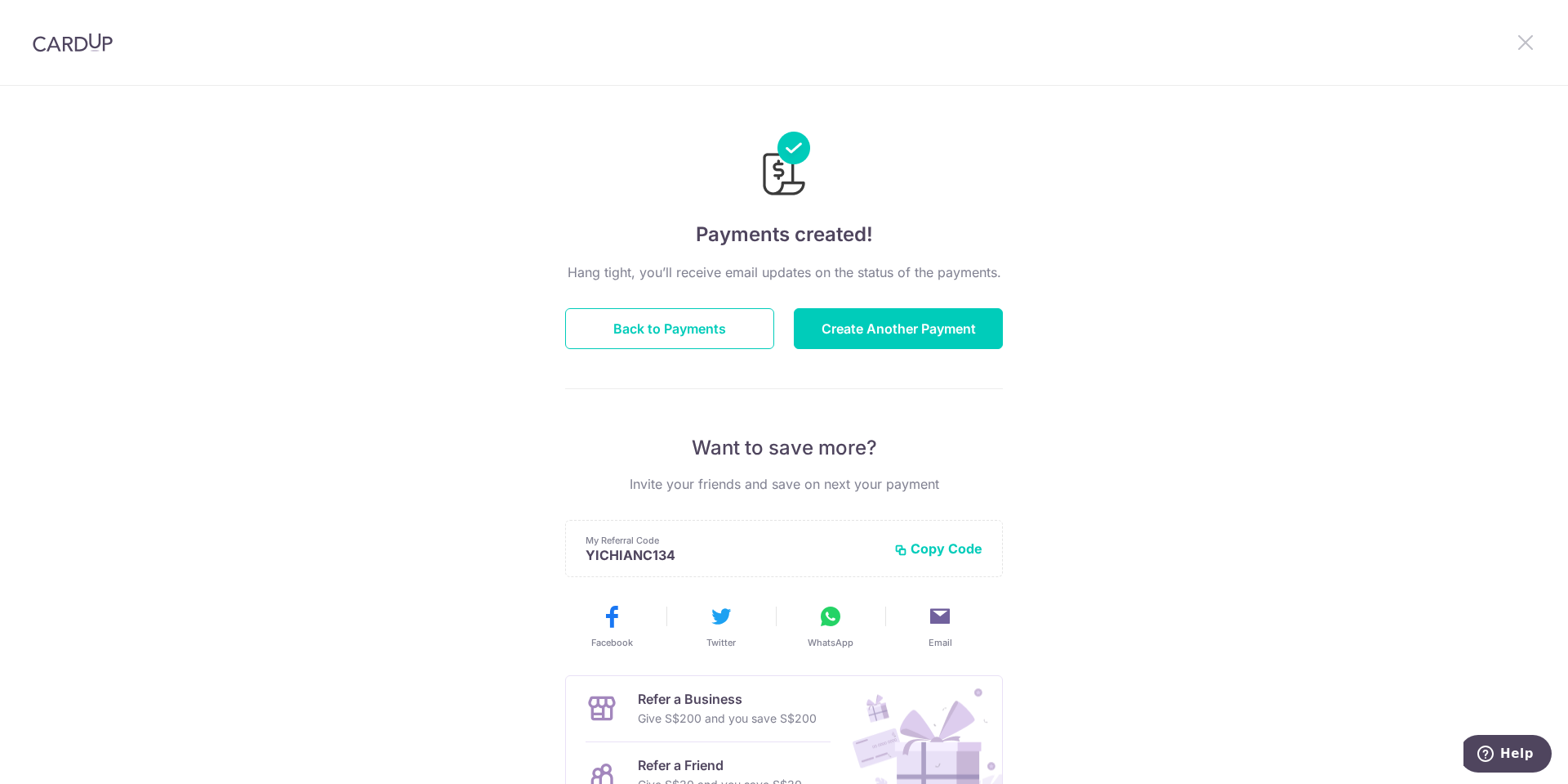
click at [1524, 37] on icon at bounding box center [1525, 42] width 19 height 20
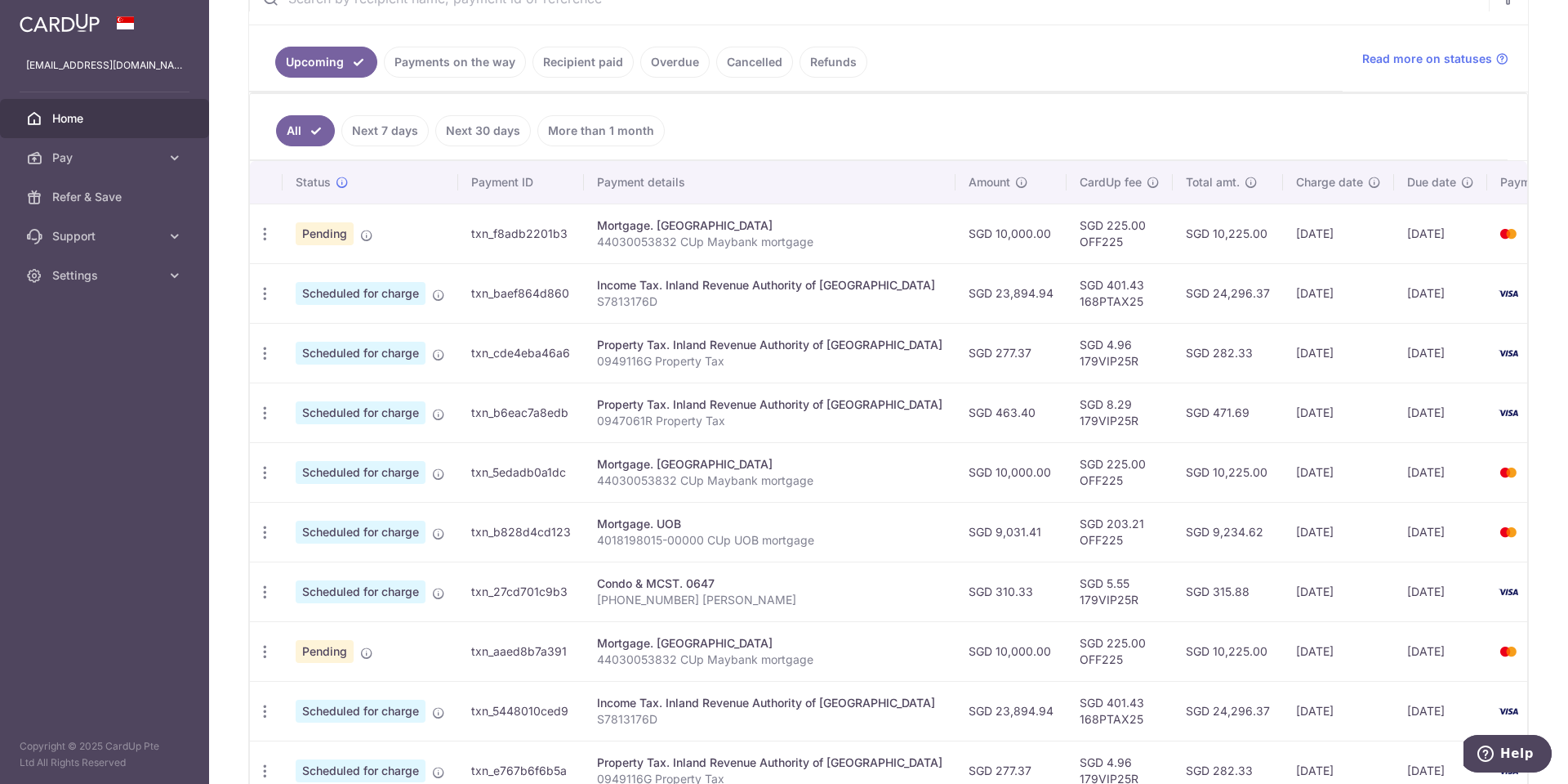
scroll to position [326, 0]
